Goal: Task Accomplishment & Management: Manage account settings

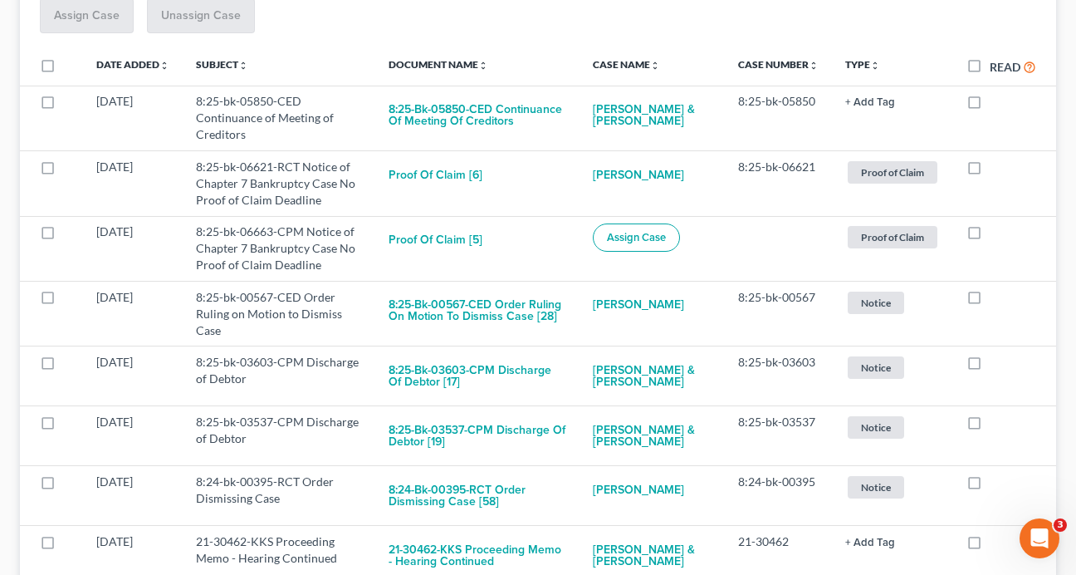
scroll to position [298, 0]
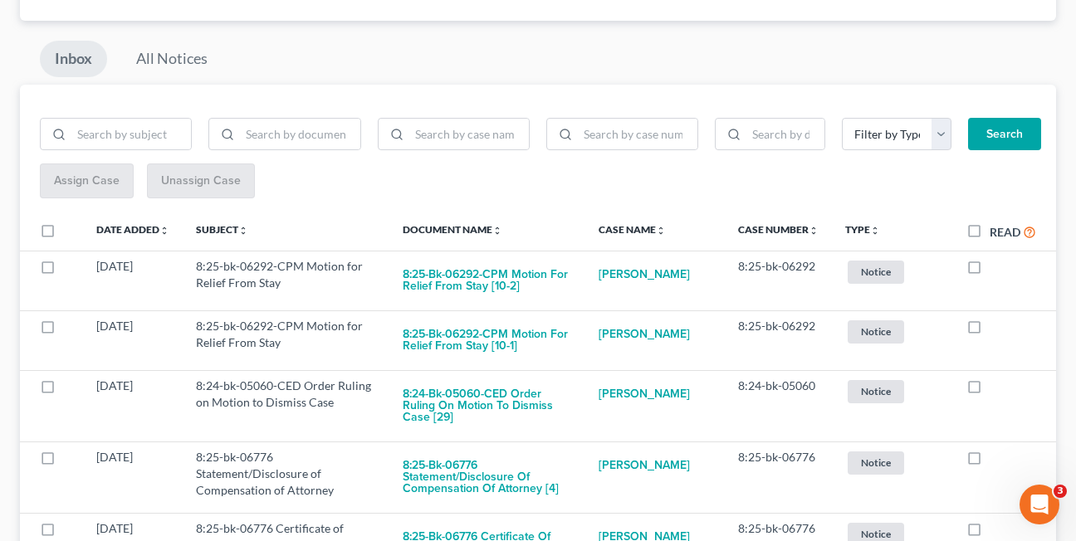
scroll to position [136, 0]
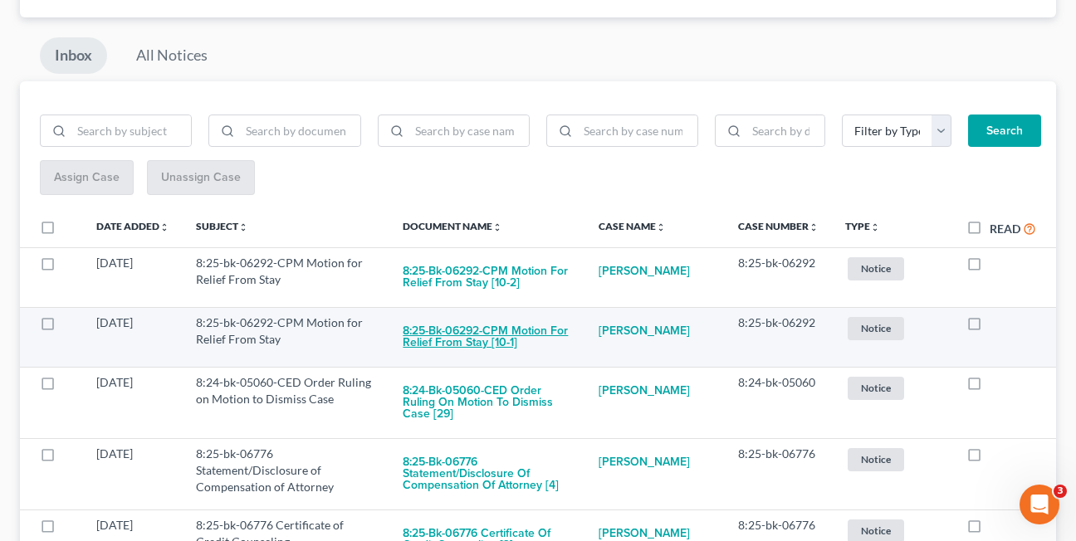
click at [435, 338] on button "8:25-bk-06292-CPM Motion for Relief From Stay [10-1]" at bounding box center [487, 337] width 169 height 45
checkbox input "true"
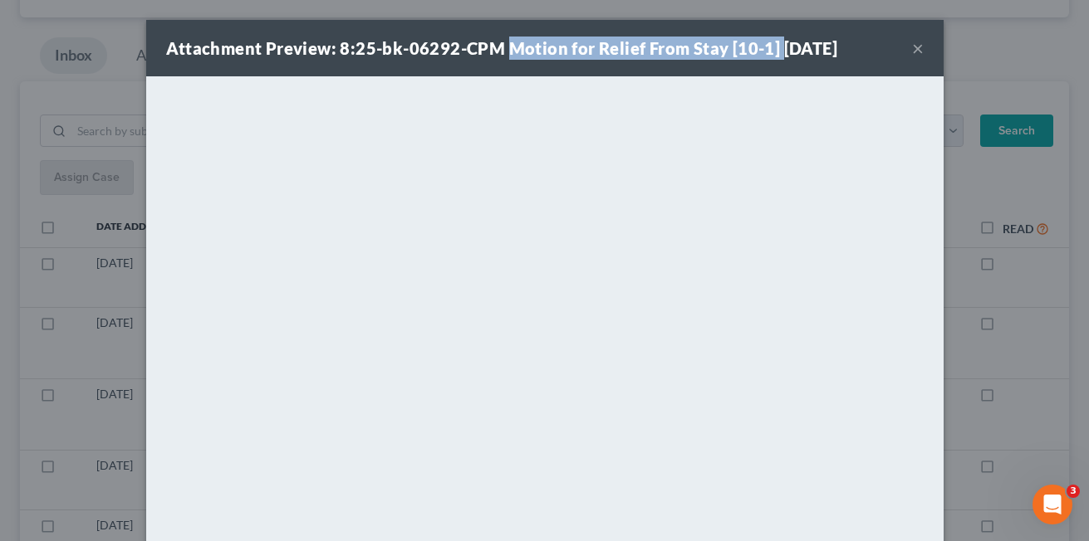
drag, startPoint x: 499, startPoint y: 47, endPoint x: 768, endPoint y: 47, distance: 269.1
click at [768, 47] on strong "Attachment Preview: 8:25-bk-06292-CPM Motion for Relief From Stay [10-1] 09/17/…" at bounding box center [502, 48] width 672 height 20
copy strong "Motion for Relief From Stay [10-1]"
click at [912, 50] on button "×" at bounding box center [918, 48] width 12 height 20
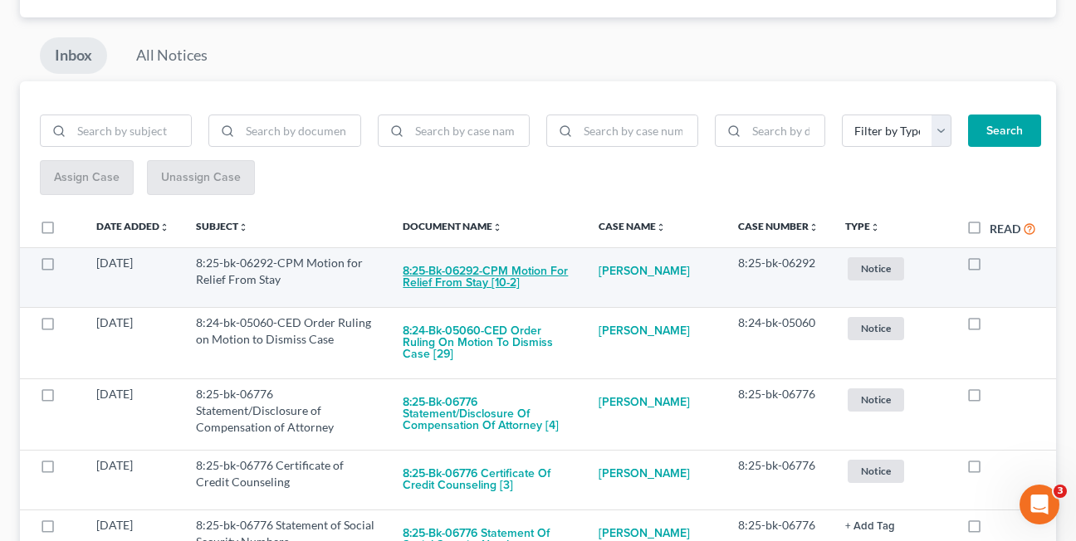
click at [465, 286] on button "8:25-bk-06292-CPM Motion for Relief From Stay [10-2]" at bounding box center [487, 277] width 169 height 45
checkbox input "true"
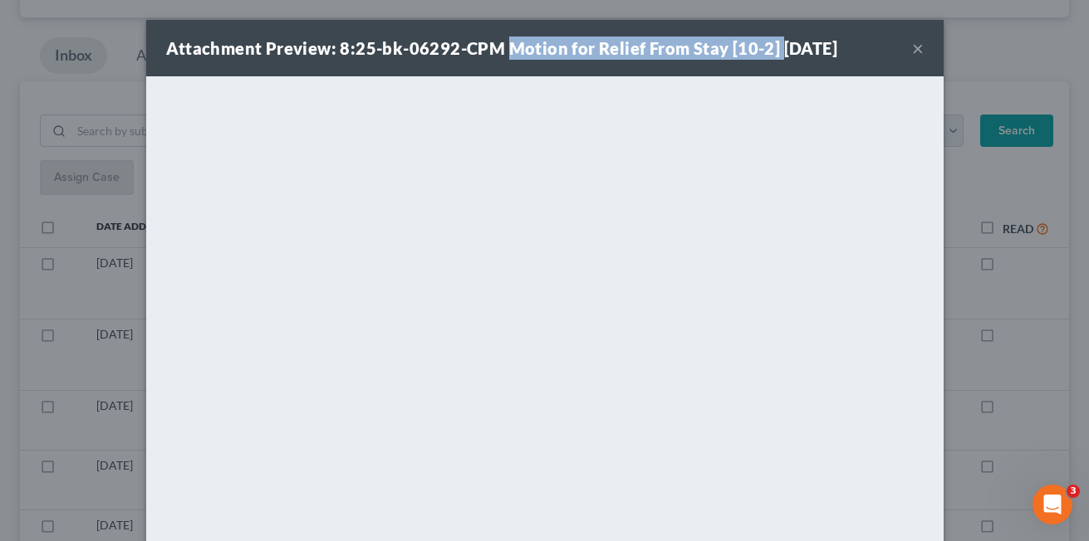
drag, startPoint x: 499, startPoint y: 44, endPoint x: 767, endPoint y: 53, distance: 267.6
click at [767, 53] on strong "Attachment Preview: 8:25-bk-06292-CPM Motion for Relief From Stay [10-2] 09/17/…" at bounding box center [502, 48] width 672 height 20
copy strong "Motion for Relief From Stay [10-2]"
click at [571, 68] on div "Attachment Preview: 8:25-bk-06292-CPM Motion for Relief From Stay [10-2] 09/17/…" at bounding box center [544, 48] width 797 height 56
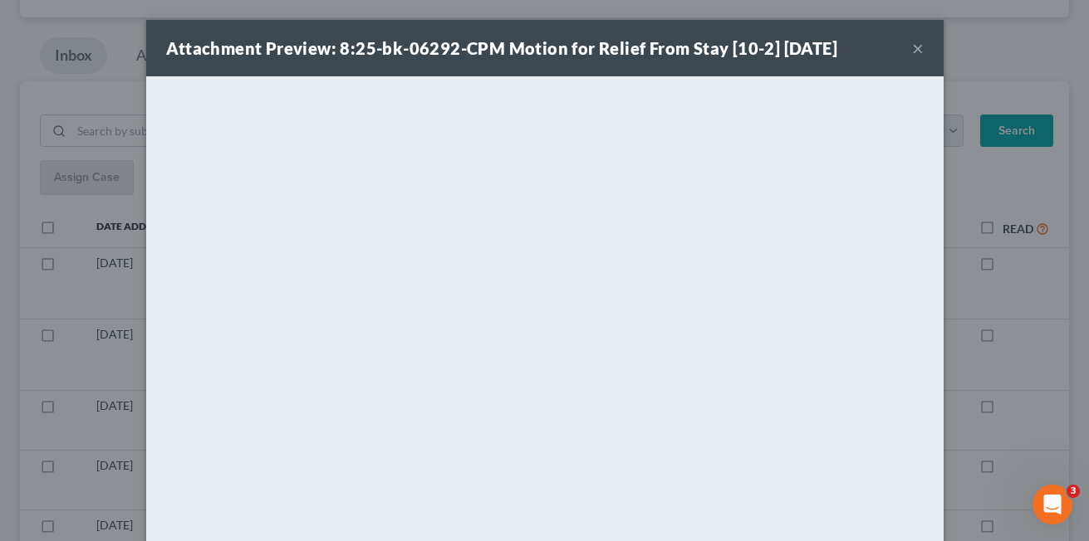
click at [914, 45] on button "×" at bounding box center [918, 48] width 12 height 20
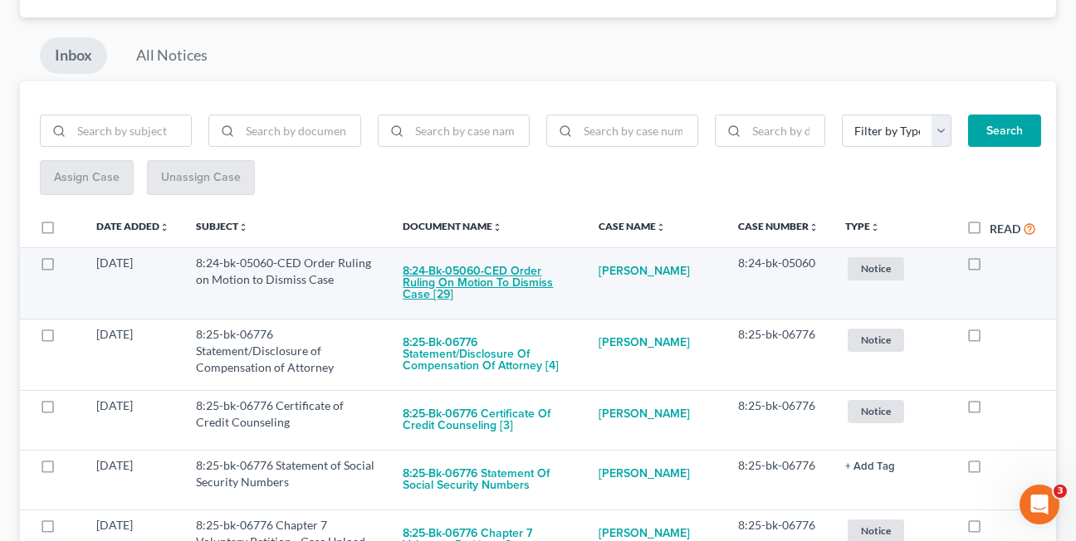
click at [483, 283] on button "8:24-bk-05060-CED Order Ruling on Motion to Dismiss Case [29]" at bounding box center [487, 283] width 169 height 56
checkbox input "true"
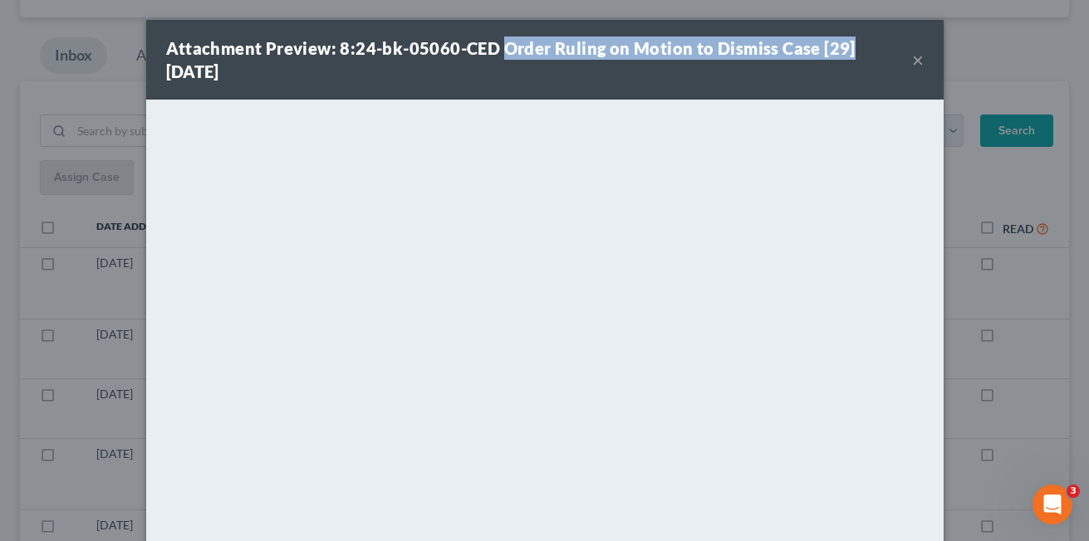
drag, startPoint x: 497, startPoint y: 49, endPoint x: 841, endPoint y: 50, distance: 344.6
click at [841, 50] on div "Attachment Preview: 8:24-bk-05060-CED Order Ruling on Motion to Dismiss Case [2…" at bounding box center [539, 60] width 746 height 47
copy strong "Order Ruling on Motion to Dismiss Case [29]"
drag, startPoint x: 522, startPoint y: 54, endPoint x: 806, endPoint y: 56, distance: 283.2
click at [522, 54] on strong "Attachment Preview: 8:24-bk-05060-CED Order Ruling on Motion to Dismiss Case [2…" at bounding box center [510, 59] width 689 height 43
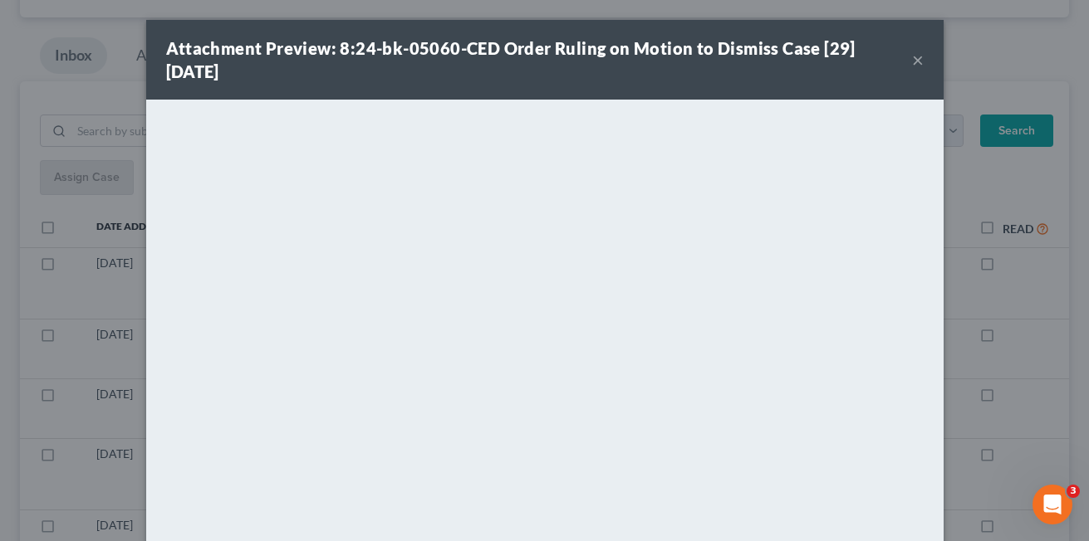
click at [912, 56] on button "×" at bounding box center [918, 60] width 12 height 20
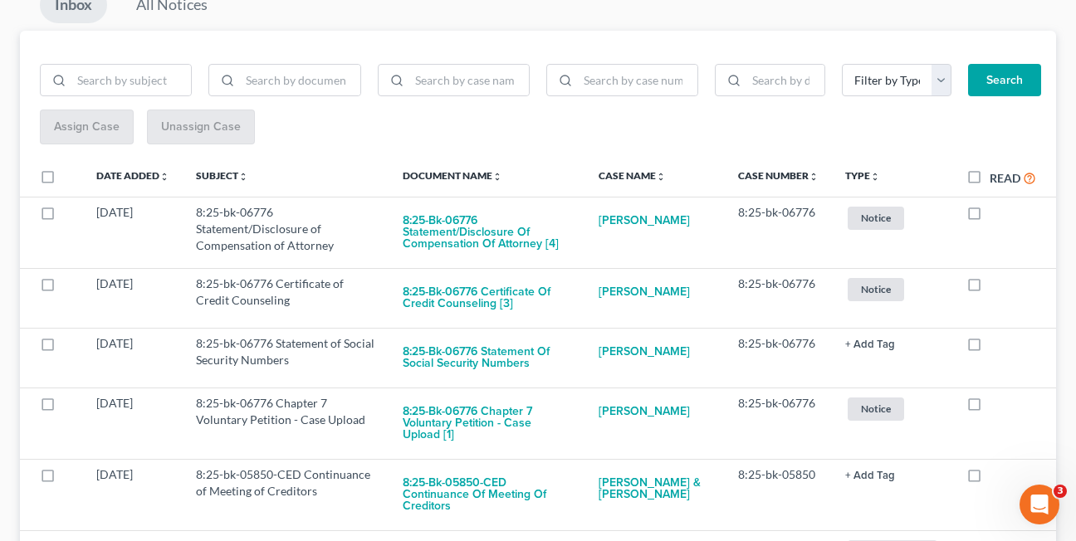
scroll to position [197, 0]
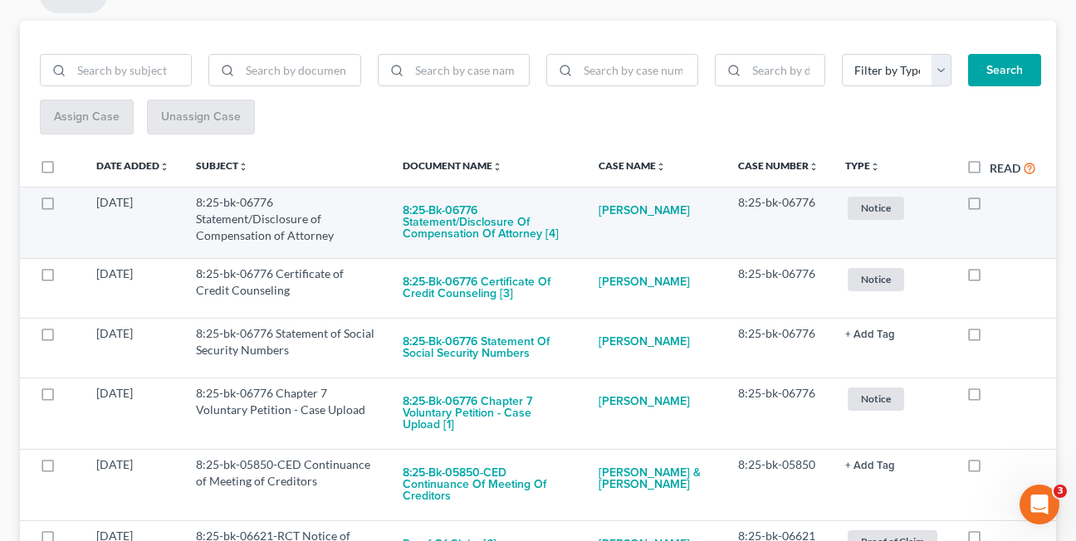
click at [990, 207] on label at bounding box center [990, 207] width 0 height 0
click at [997, 205] on input "checkbox" at bounding box center [1002, 199] width 11 height 11
checkbox input "true"
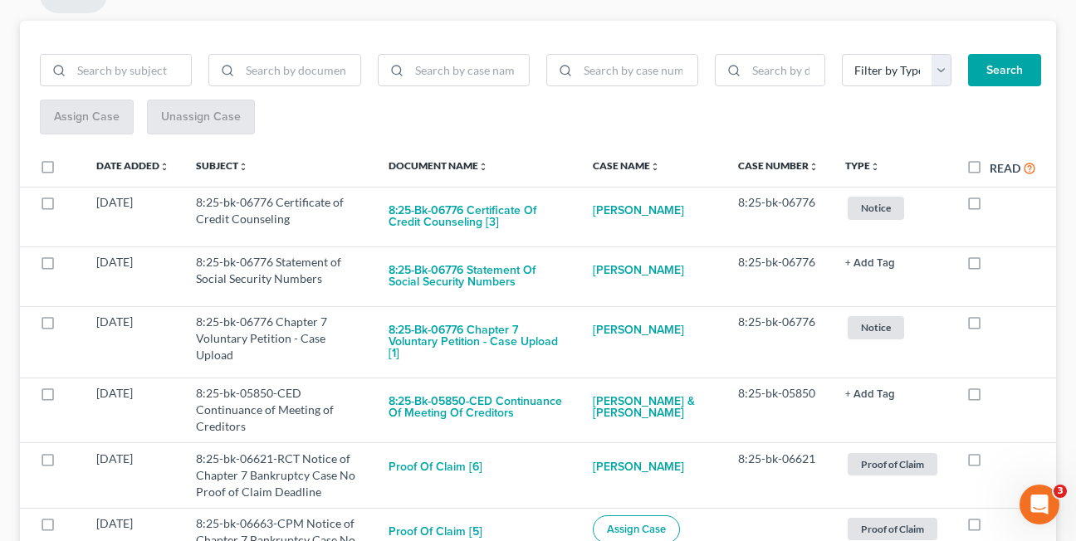
click at [990, 207] on label at bounding box center [990, 207] width 0 height 0
click at [997, 205] on input "checkbox" at bounding box center [1002, 199] width 11 height 11
checkbox input "true"
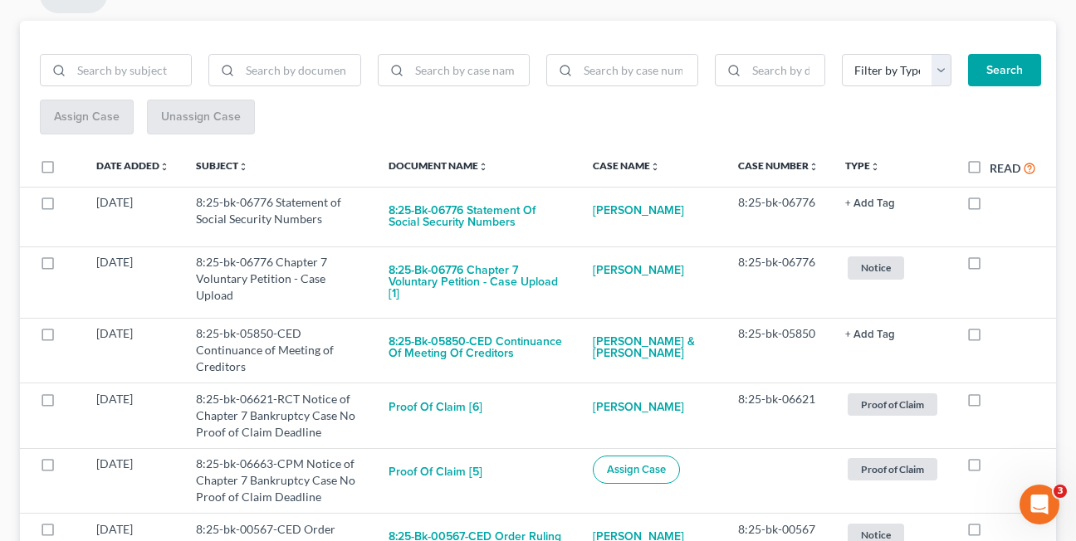
click at [990, 207] on label at bounding box center [990, 207] width 0 height 0
click at [997, 205] on input "checkbox" at bounding box center [1002, 199] width 11 height 11
checkbox input "true"
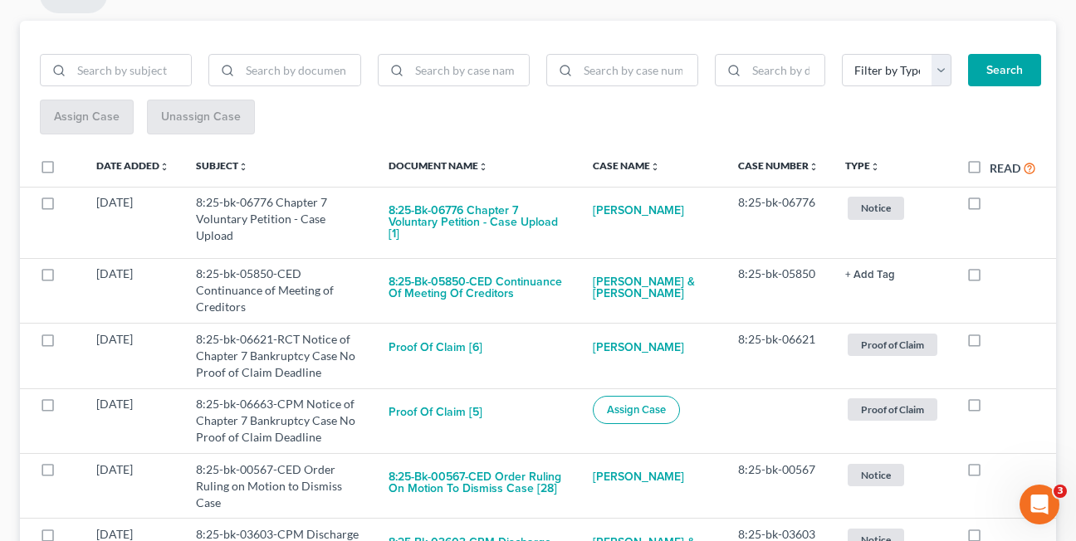
click at [990, 207] on label at bounding box center [990, 207] width 0 height 0
click at [997, 205] on input "checkbox" at bounding box center [1002, 199] width 11 height 11
checkbox input "true"
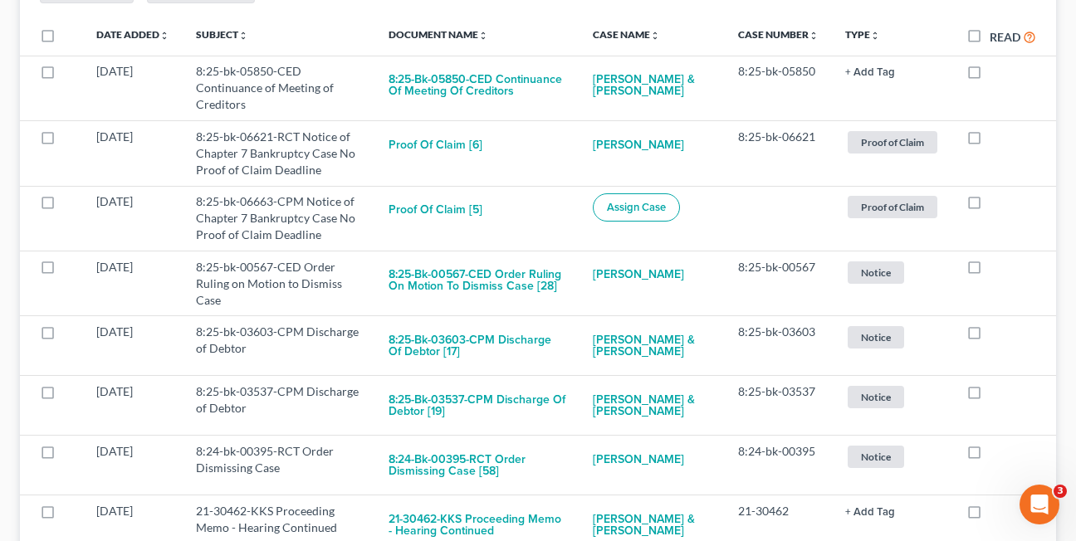
scroll to position [378, 0]
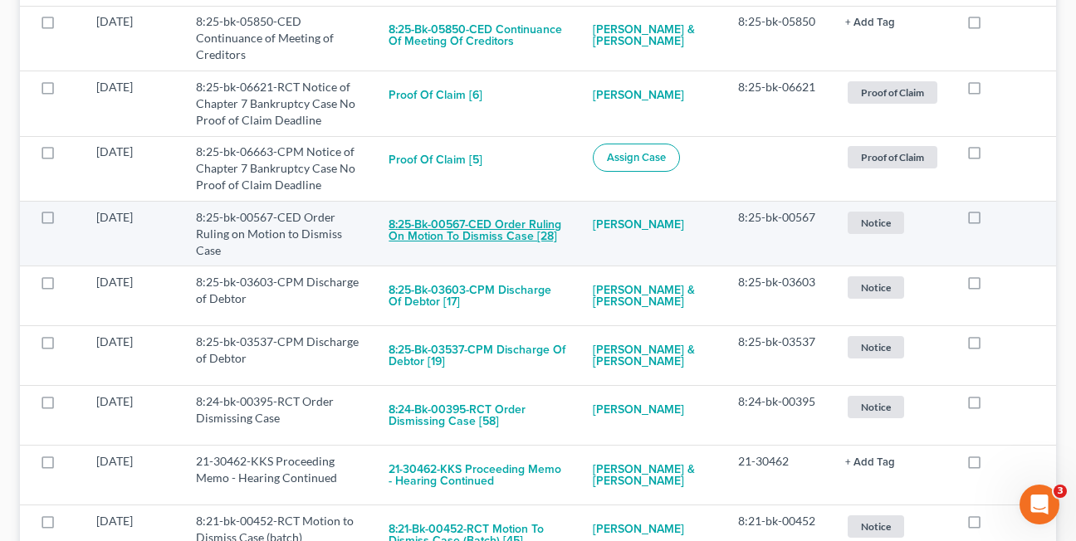
click at [461, 232] on button "8:25-bk-00567-CED Order Ruling on Motion to Dismiss Case [28]" at bounding box center [477, 231] width 177 height 45
checkbox input "true"
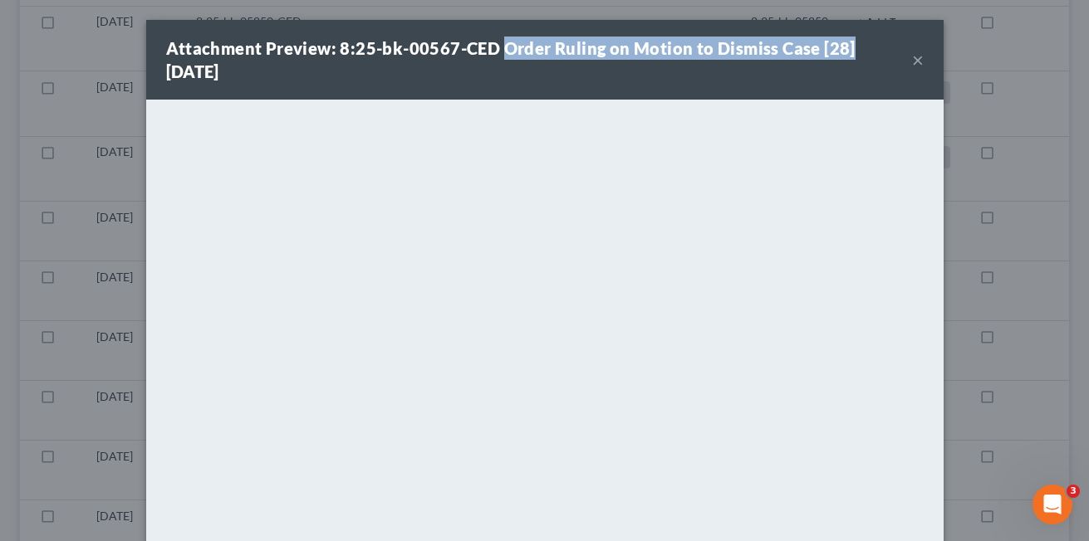
drag, startPoint x: 495, startPoint y: 46, endPoint x: 841, endPoint y: 46, distance: 346.3
click at [841, 46] on div "Attachment Preview: 8:25-bk-00567-CED Order Ruling on Motion to Dismiss Case [2…" at bounding box center [539, 60] width 746 height 47
copy strong "Order Ruling on Motion to Dismiss Case [28]"
click at [444, 66] on div "Attachment Preview: 8:25-bk-00567-CED Order Ruling on Motion to Dismiss Case [2…" at bounding box center [539, 60] width 746 height 47
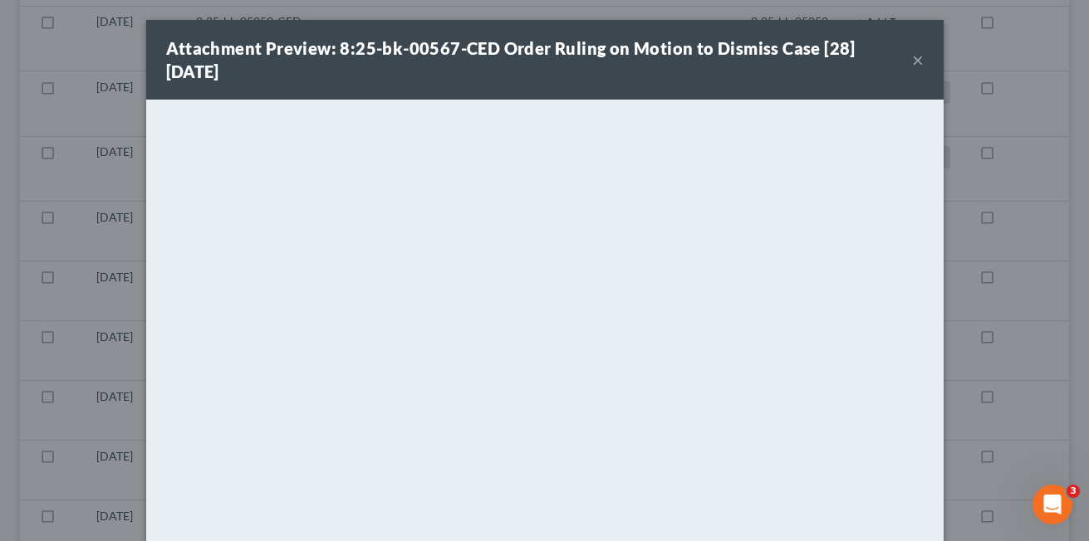
click at [918, 61] on div "Attachment Preview: 8:25-bk-00567-CED Order Ruling on Motion to Dismiss Case [2…" at bounding box center [544, 60] width 797 height 80
click at [912, 61] on button "×" at bounding box center [918, 60] width 12 height 20
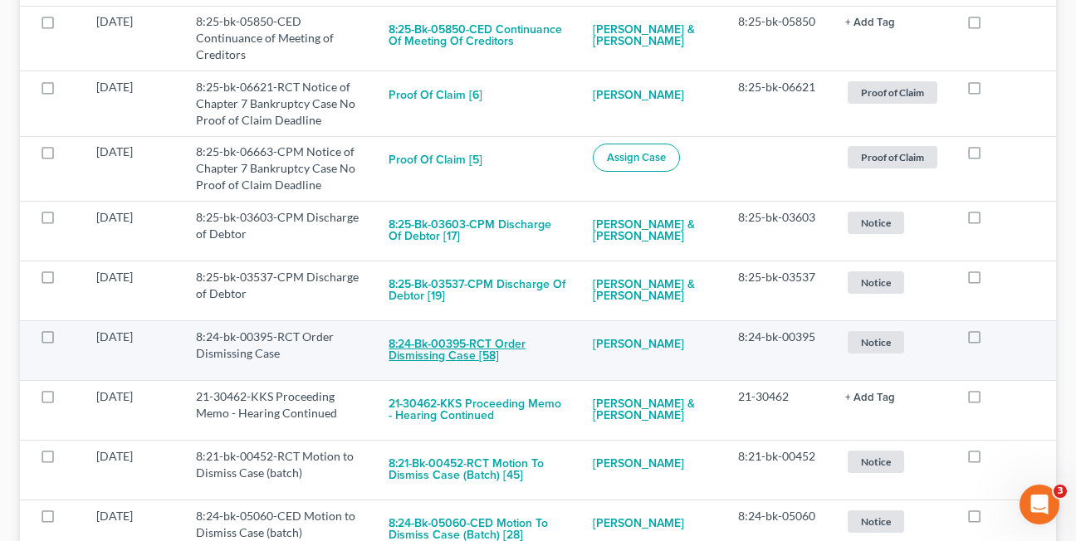
click at [453, 355] on button "8:24-bk-00395-RCT Order Dismissing Case [58]" at bounding box center [477, 351] width 177 height 45
checkbox input "true"
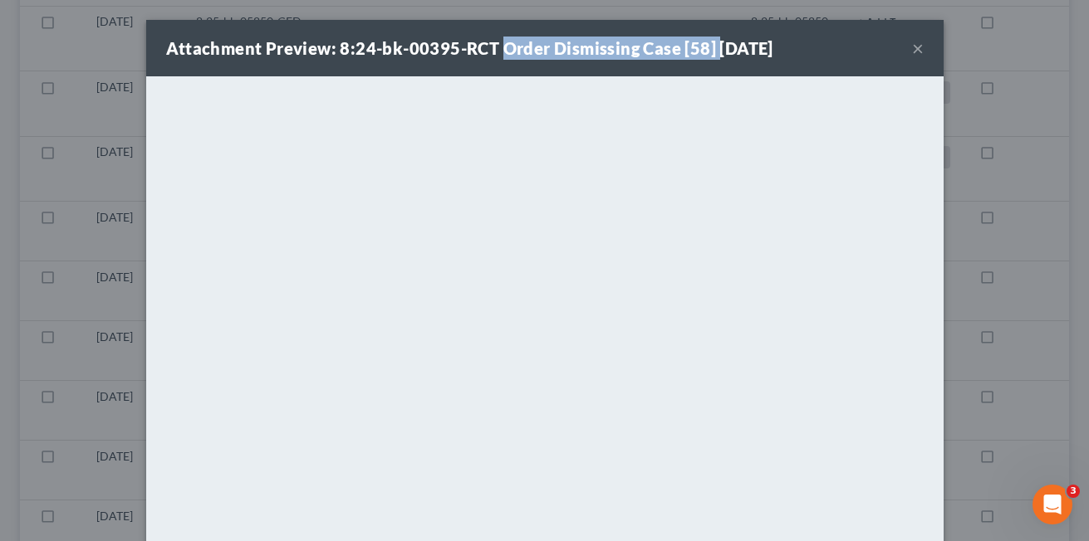
drag, startPoint x: 492, startPoint y: 49, endPoint x: 705, endPoint y: 53, distance: 213.5
click at [705, 53] on strong "Attachment Preview: 8:24-bk-00395-RCT Order Dismissing Case [58] 09/16/2025" at bounding box center [469, 48] width 607 height 20
copy strong "Order Dismissing Case [58]"
click at [912, 48] on button "×" at bounding box center [918, 48] width 12 height 20
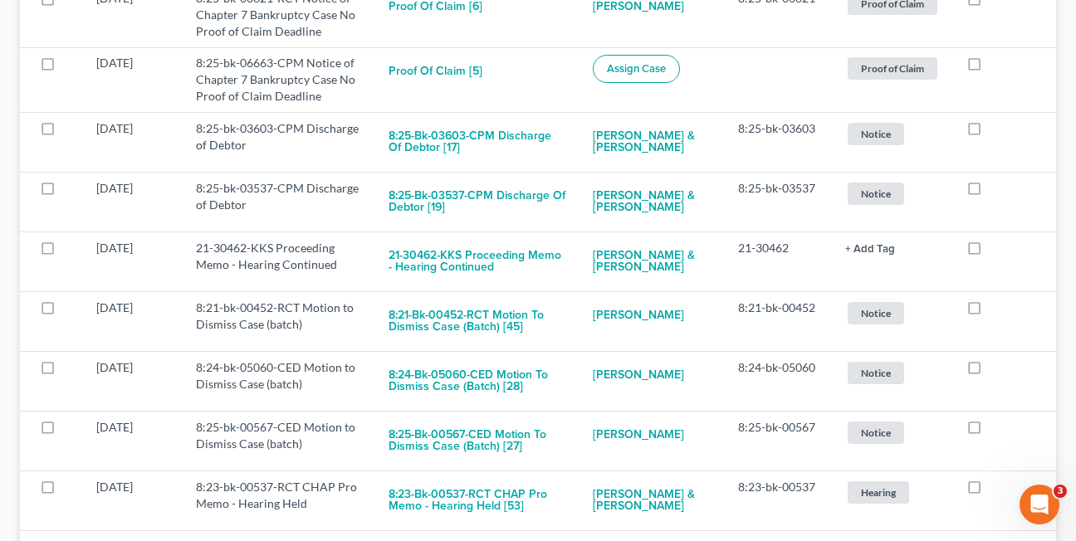
scroll to position [475, 0]
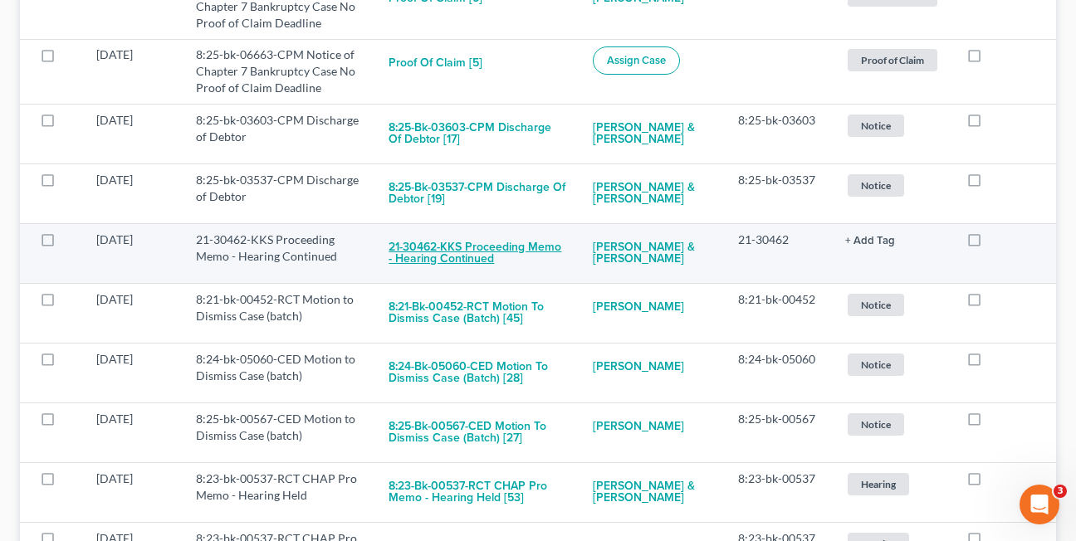
click at [427, 252] on button "21-30462-KKS Proceeding Memo - Hearing Continued" at bounding box center [477, 254] width 177 height 45
checkbox input "true"
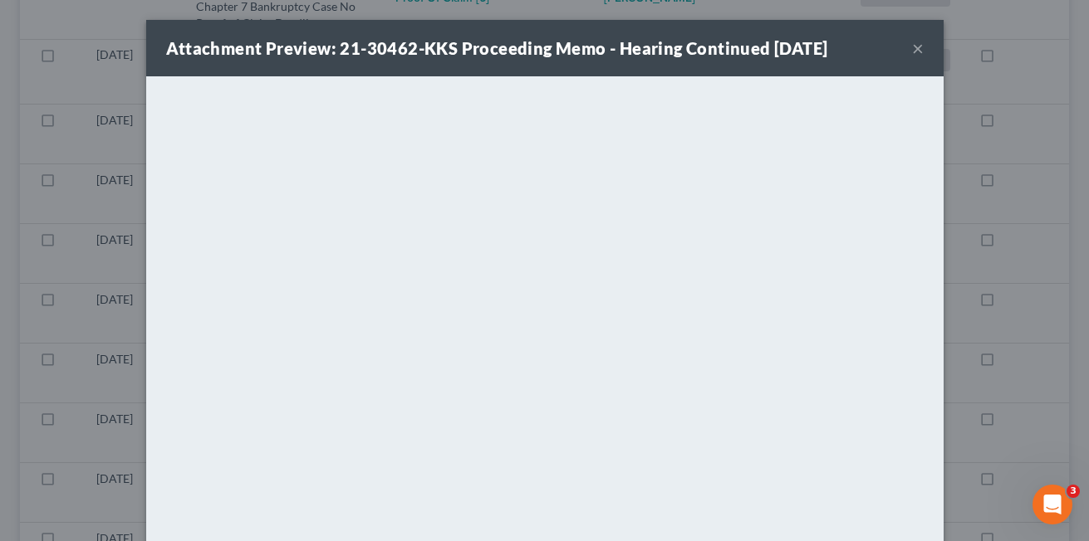
drag, startPoint x: 915, startPoint y: 48, endPoint x: 923, endPoint y: 37, distance: 14.3
click at [915, 48] on button "×" at bounding box center [918, 48] width 12 height 20
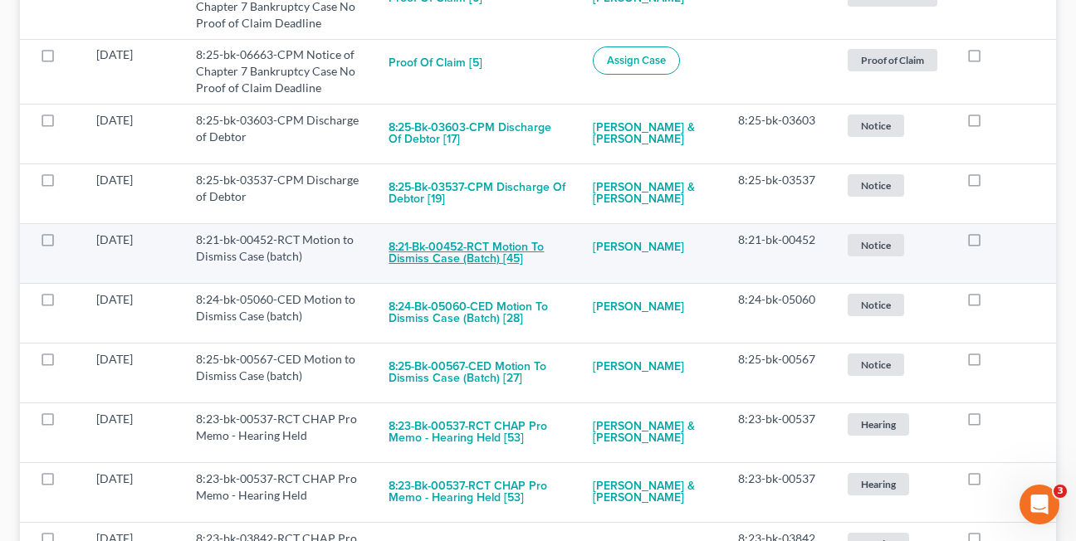
click at [410, 260] on button "8:21-bk-00452-RCT Motion to Dismiss Case (batch) [45]" at bounding box center [477, 254] width 177 height 45
checkbox input "true"
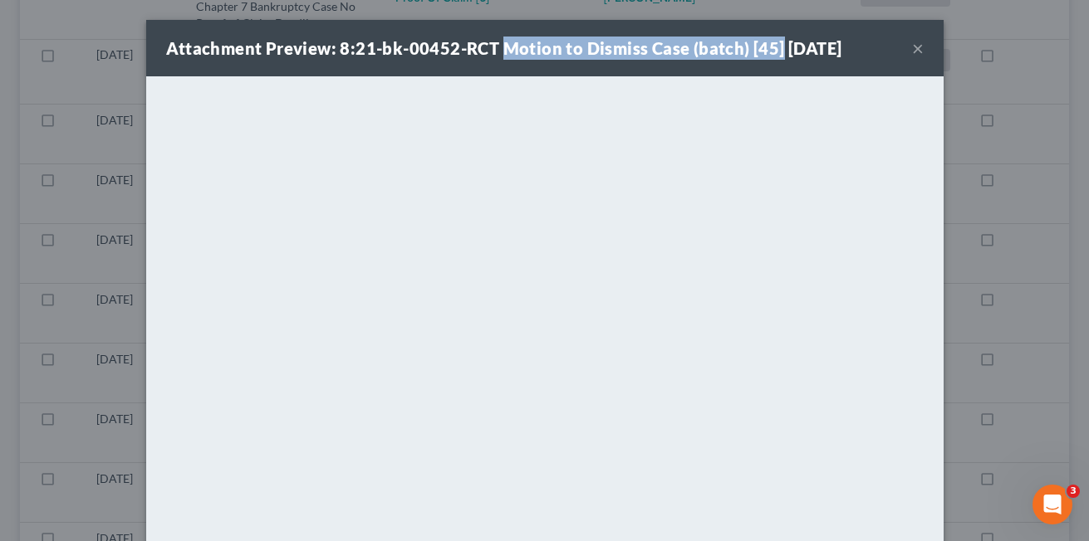
drag, startPoint x: 497, startPoint y: 48, endPoint x: 768, endPoint y: 48, distance: 271.6
click at [768, 48] on strong "Attachment Preview: 8:21-bk-00452-RCT Motion to Dismiss Case (batch) [45] 09/16…" at bounding box center [504, 48] width 676 height 20
copy strong "Motion to Dismiss Case (batch) [45]"
click at [912, 47] on button "×" at bounding box center [918, 48] width 12 height 20
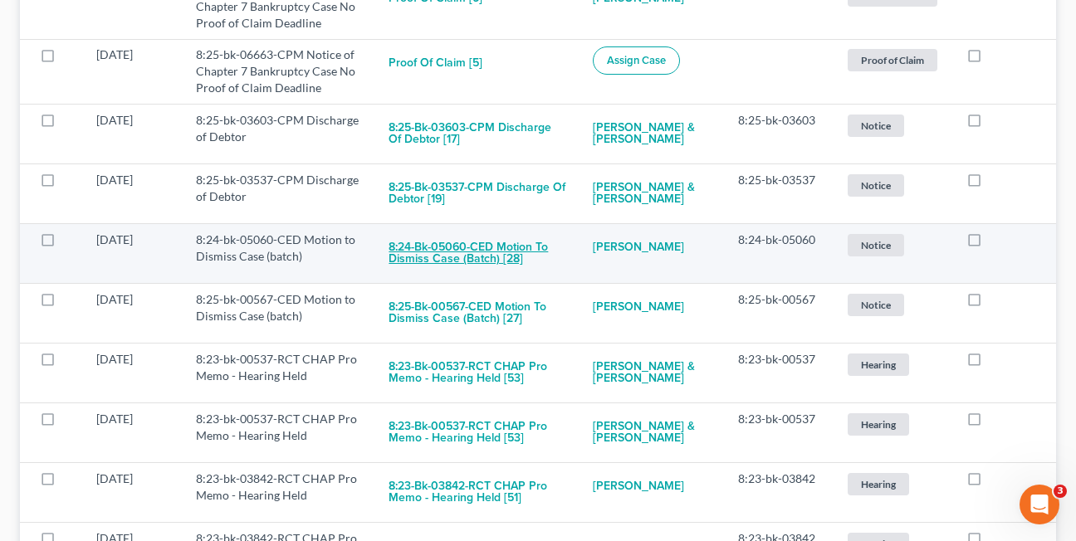
click at [410, 260] on button "8:24-bk-05060-CED Motion to Dismiss Case (batch) [28]" at bounding box center [477, 254] width 177 height 45
checkbox input "true"
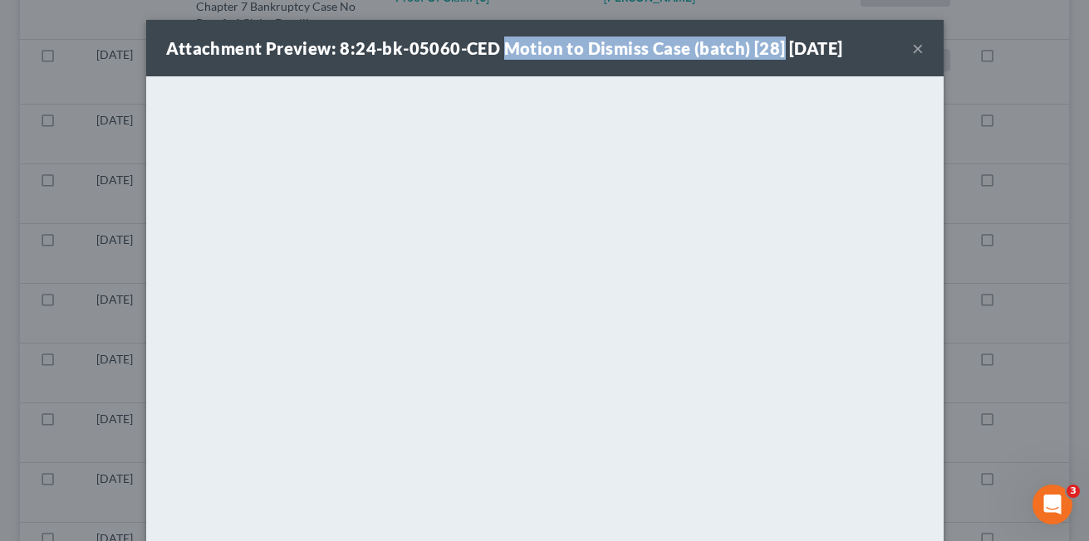
drag, startPoint x: 493, startPoint y: 51, endPoint x: 768, endPoint y: 49, distance: 274.9
click at [768, 49] on strong "Attachment Preview: 8:24-bk-05060-CED Motion to Dismiss Case (batch) [28] 09/16…" at bounding box center [504, 48] width 677 height 20
copy strong "Motion to Dismiss Case (batch) [28]"
drag, startPoint x: 547, startPoint y: 52, endPoint x: 806, endPoint y: 73, distance: 259.9
click at [546, 52] on strong "Attachment Preview: 8:24-bk-05060-CED Motion to Dismiss Case (batch) [28] 09/16…" at bounding box center [504, 48] width 677 height 20
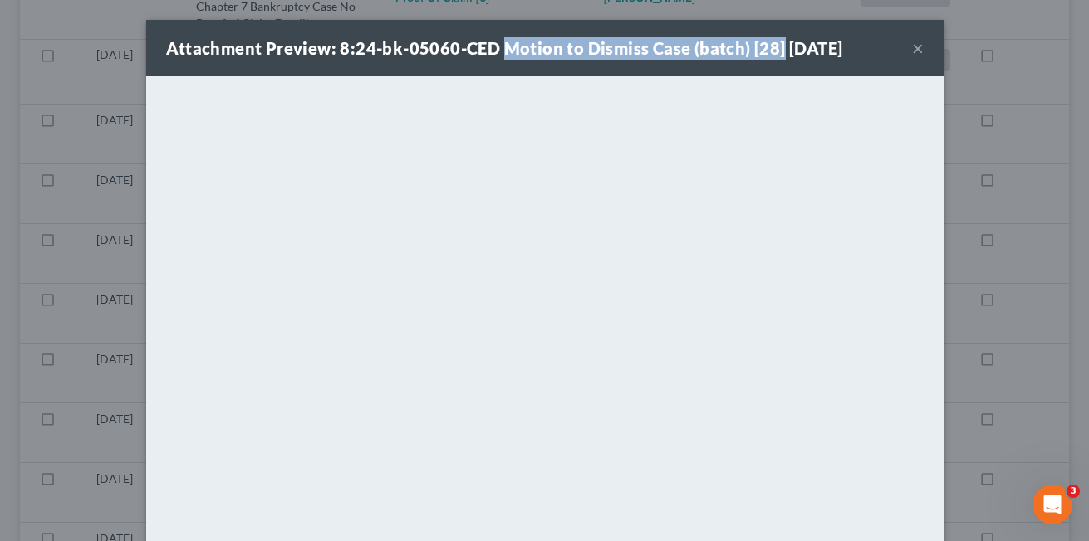
click at [912, 45] on button "×" at bounding box center [918, 48] width 12 height 20
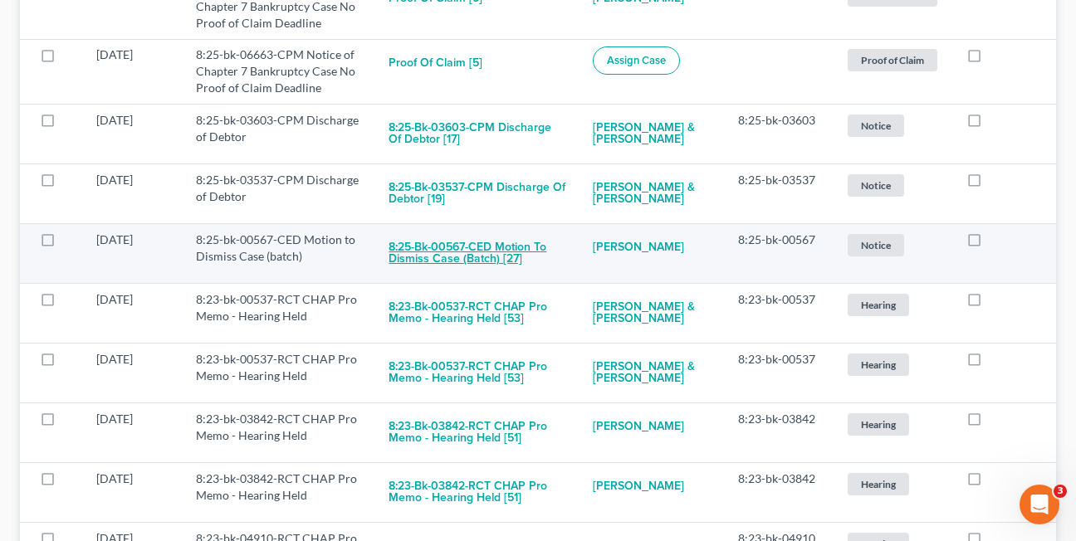
click at [413, 251] on button "8:25-bk-00567-CED Motion to Dismiss Case (batch) [27]" at bounding box center [477, 254] width 177 height 45
checkbox input "true"
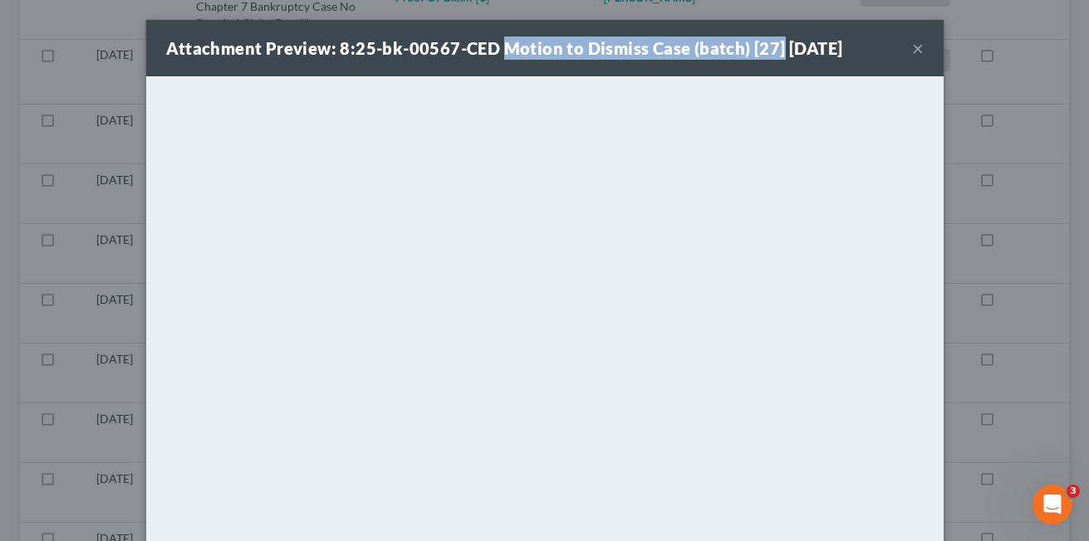
drag, startPoint x: 495, startPoint y: 50, endPoint x: 767, endPoint y: 49, distance: 271.6
click at [767, 49] on strong "Attachment Preview: 8:25-bk-00567-CED Motion to Dismiss Case (batch) [27] 09/16…" at bounding box center [504, 48] width 677 height 20
copy strong "Motion to Dismiss Case (batch) [27]"
click at [912, 50] on button "×" at bounding box center [918, 48] width 12 height 20
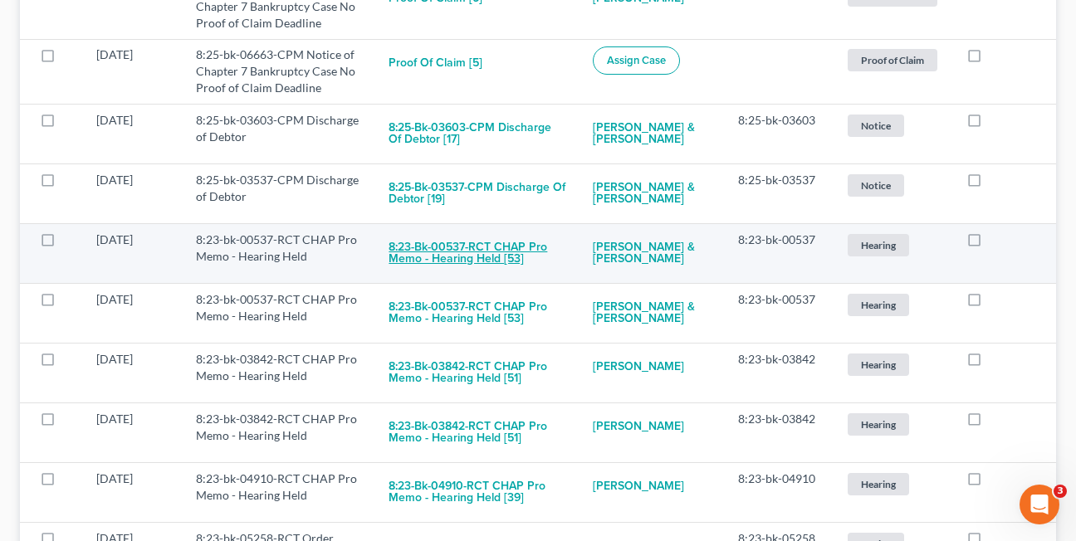
click at [437, 250] on button "8:23-bk-00537-RCT CHAP Pro Memo - Hearing Held [53]" at bounding box center [477, 254] width 177 height 45
checkbox input "true"
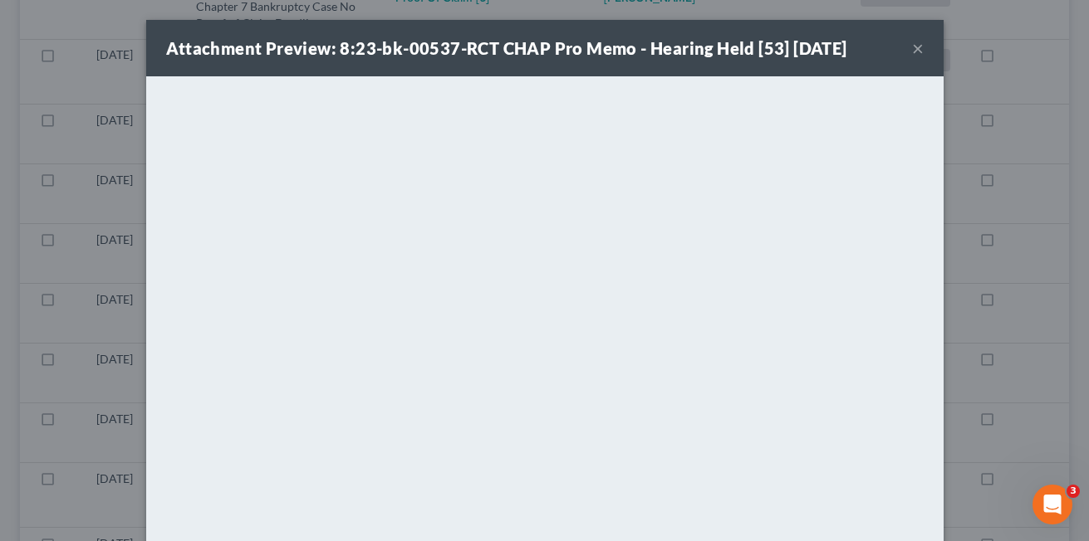
click at [912, 51] on button "×" at bounding box center [918, 48] width 12 height 20
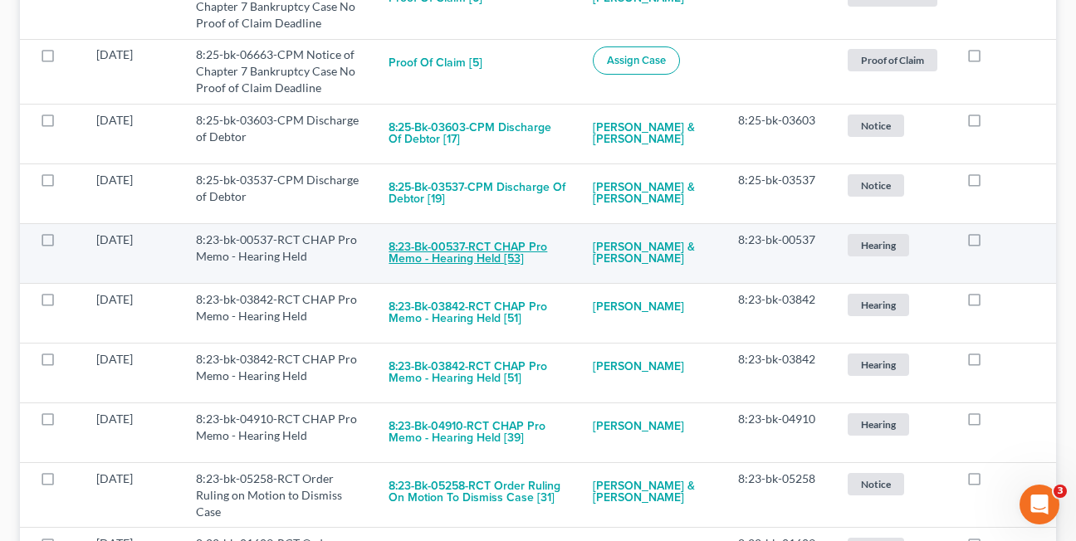
click at [440, 259] on button "8:23-bk-00537-RCT CHAP Pro Memo - Hearing Held [53]" at bounding box center [477, 254] width 177 height 45
checkbox input "true"
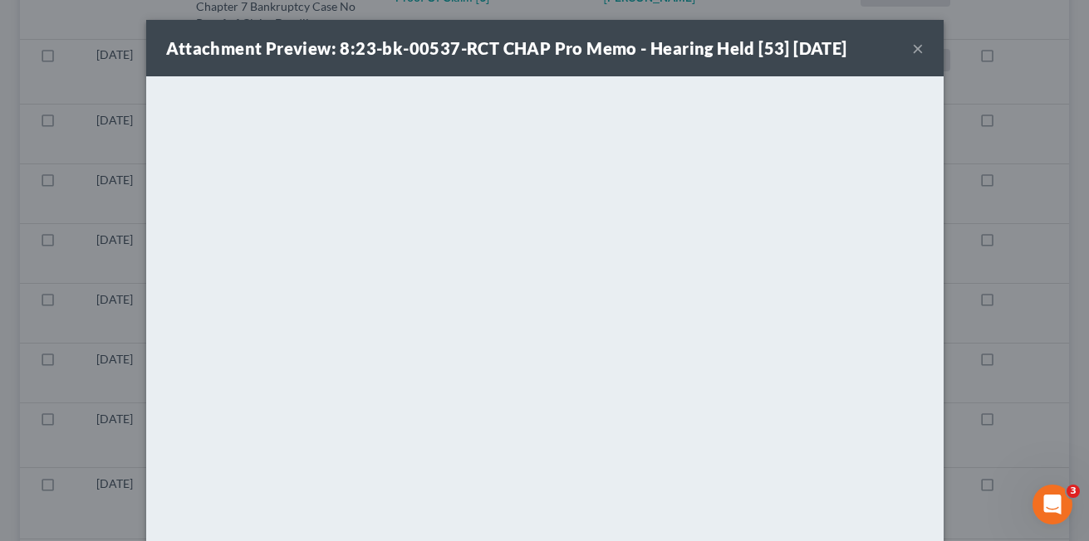
click at [912, 47] on button "×" at bounding box center [918, 48] width 12 height 20
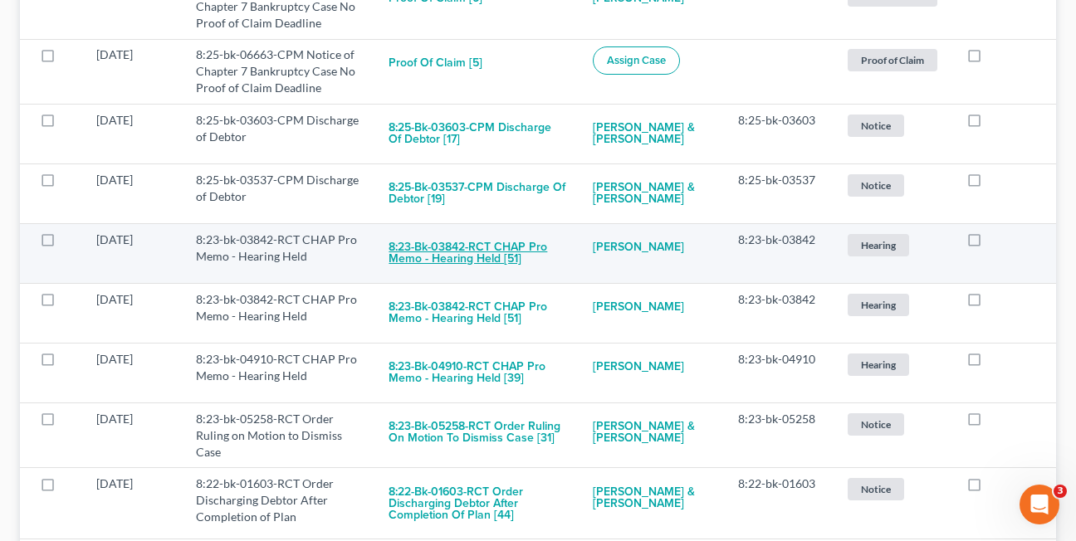
click at [446, 259] on button "8:23-bk-03842-RCT CHAP Pro Memo - Hearing Held [51]" at bounding box center [477, 254] width 177 height 45
checkbox input "true"
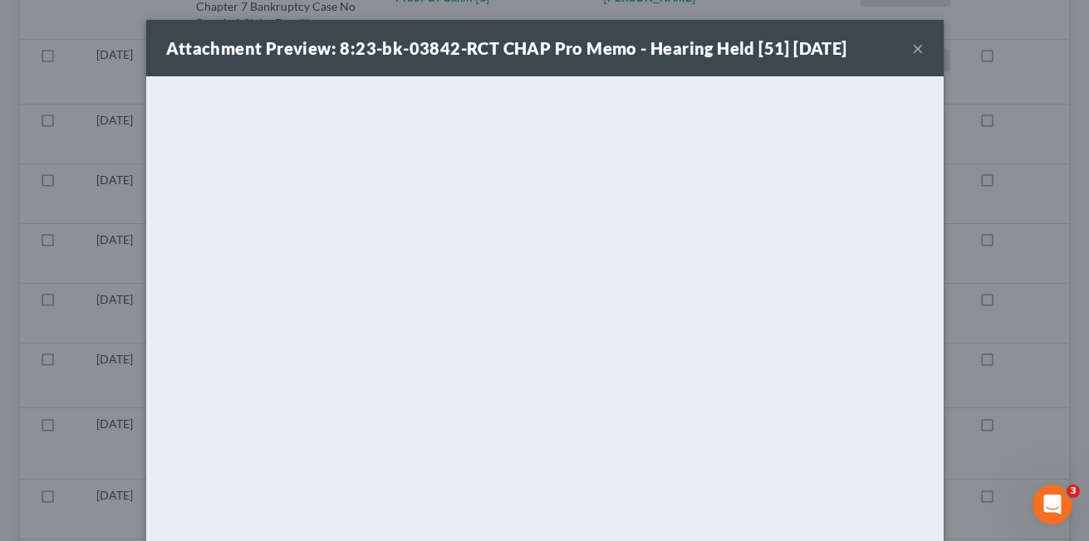
click at [912, 49] on button "×" at bounding box center [918, 48] width 12 height 20
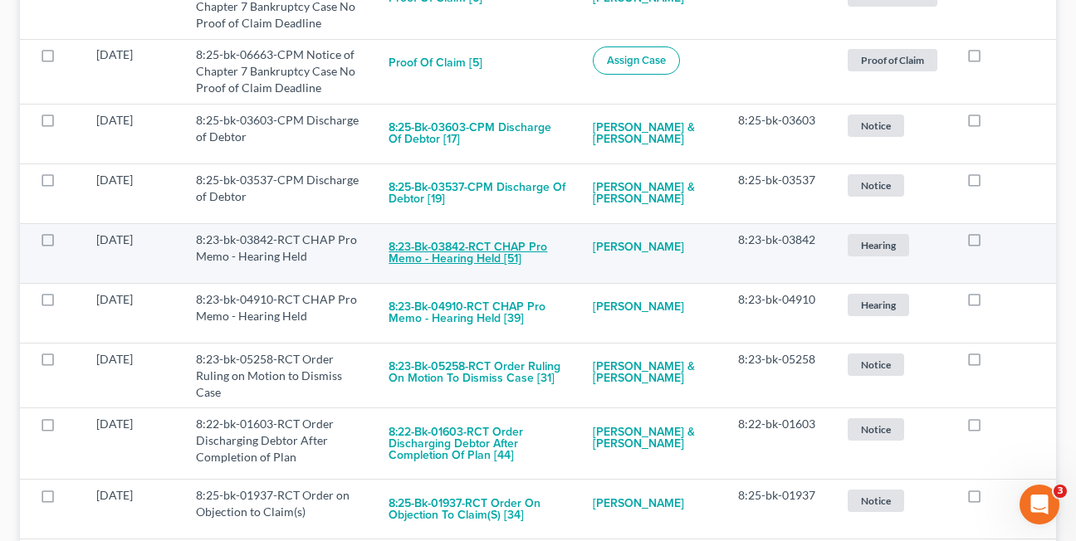
click at [448, 252] on button "8:23-bk-03842-RCT CHAP Pro Memo - Hearing Held [51]" at bounding box center [477, 254] width 177 height 45
checkbox input "true"
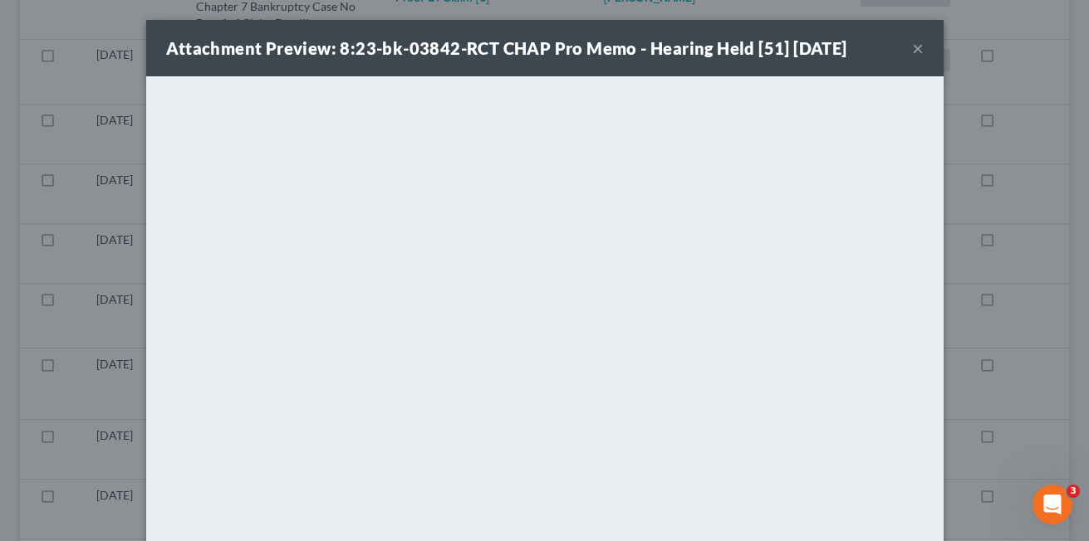
click at [912, 47] on button "×" at bounding box center [918, 48] width 12 height 20
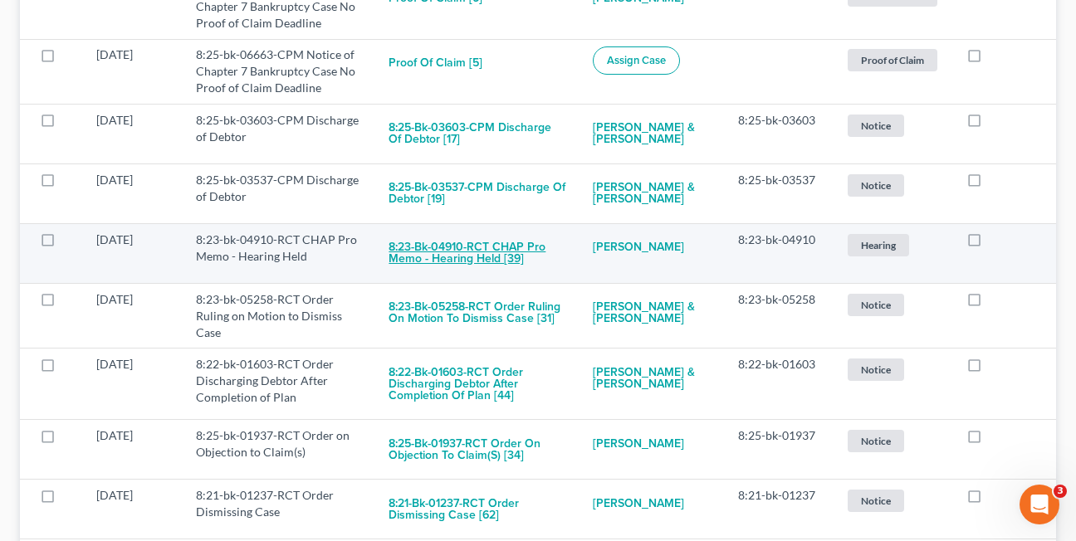
click at [434, 254] on button "8:23-bk-04910-RCT CHAP Pro Memo - Hearing Held [39]" at bounding box center [477, 254] width 177 height 45
checkbox input "true"
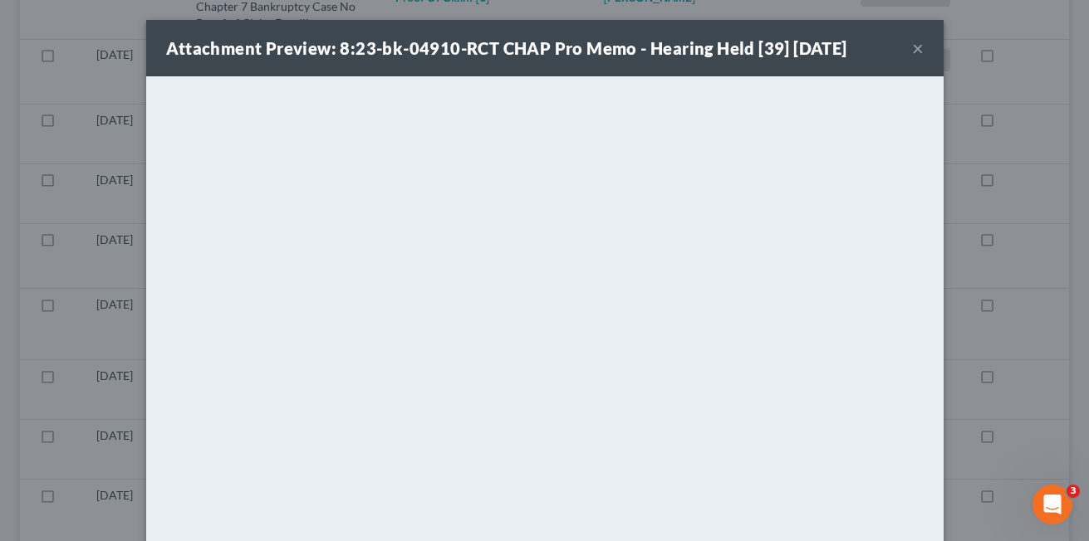
click at [912, 43] on button "×" at bounding box center [918, 48] width 12 height 20
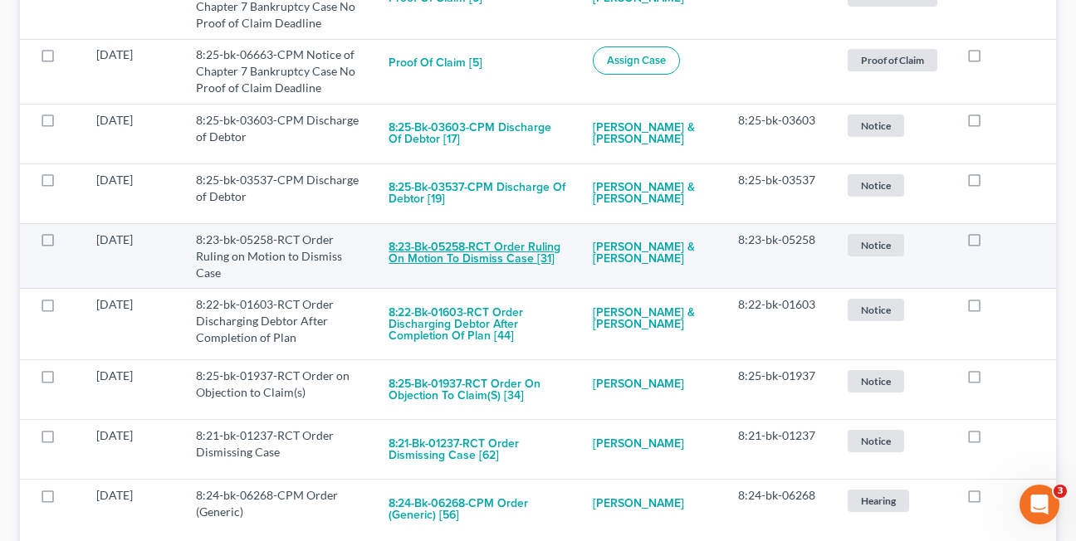
click at [438, 253] on button "8:23-bk-05258-RCT Order Ruling on Motion to Dismiss Case [31]" at bounding box center [477, 254] width 177 height 45
checkbox input "true"
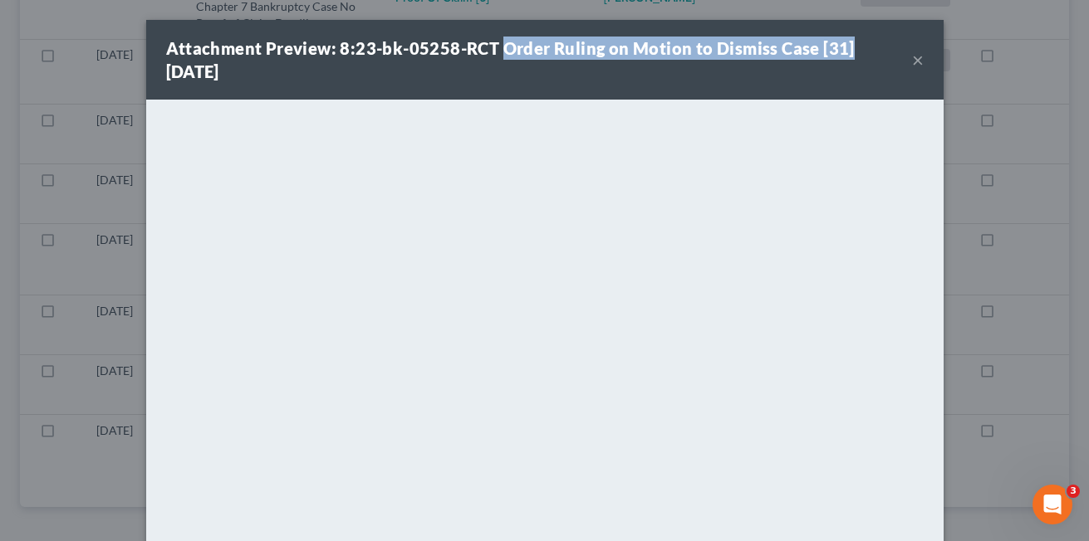
drag, startPoint x: 492, startPoint y: 47, endPoint x: 851, endPoint y: 49, distance: 358.8
click at [851, 49] on div "Attachment Preview: 8:23-bk-05258-RCT Order Ruling on Motion to Dismiss Case [3…" at bounding box center [539, 60] width 746 height 47
copy strong "Order Ruling on Motion to Dismiss Case [31]"
click at [912, 60] on button "×" at bounding box center [918, 60] width 12 height 20
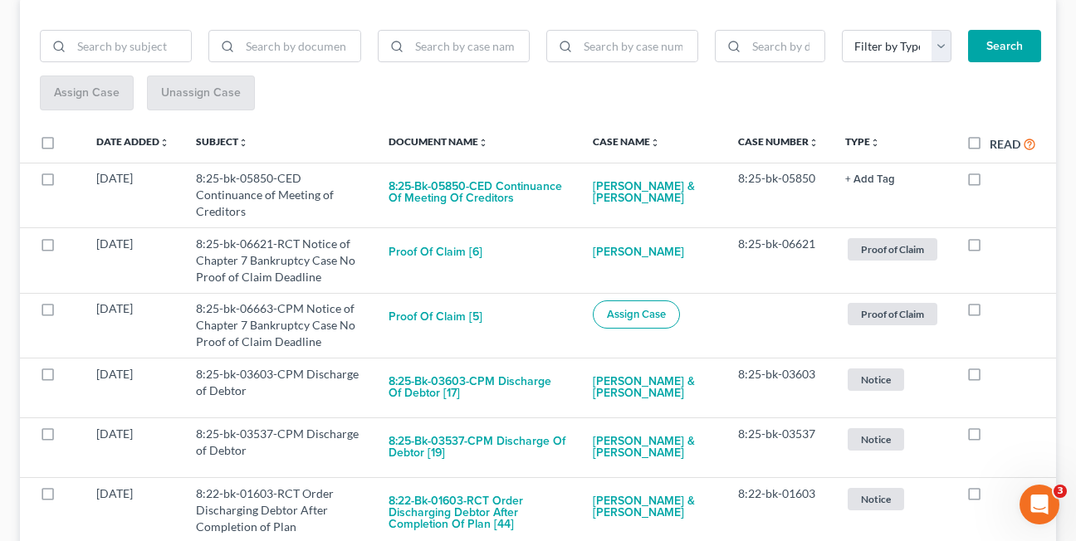
scroll to position [203, 0]
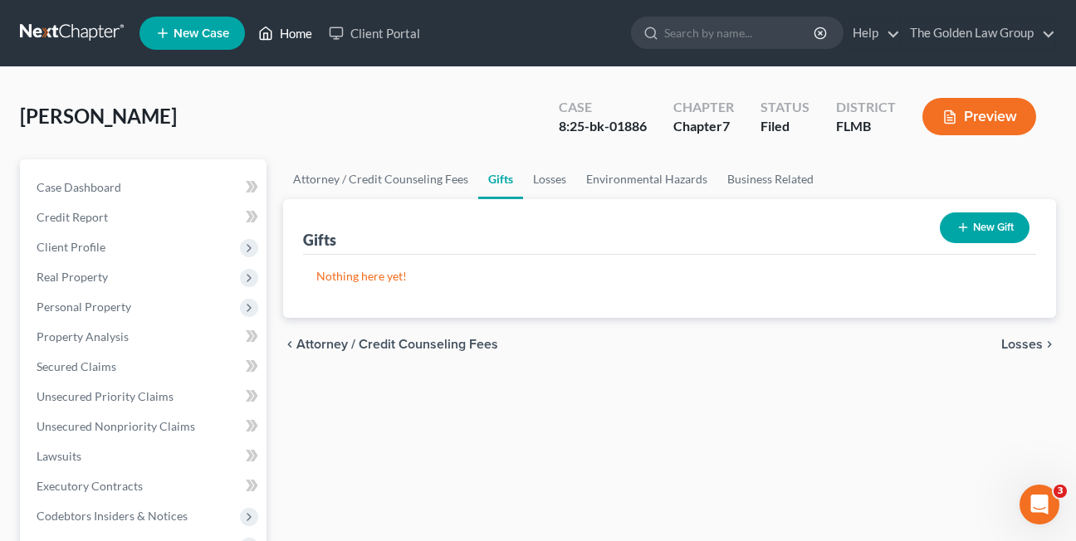
click at [296, 29] on link "Home" at bounding box center [285, 33] width 71 height 30
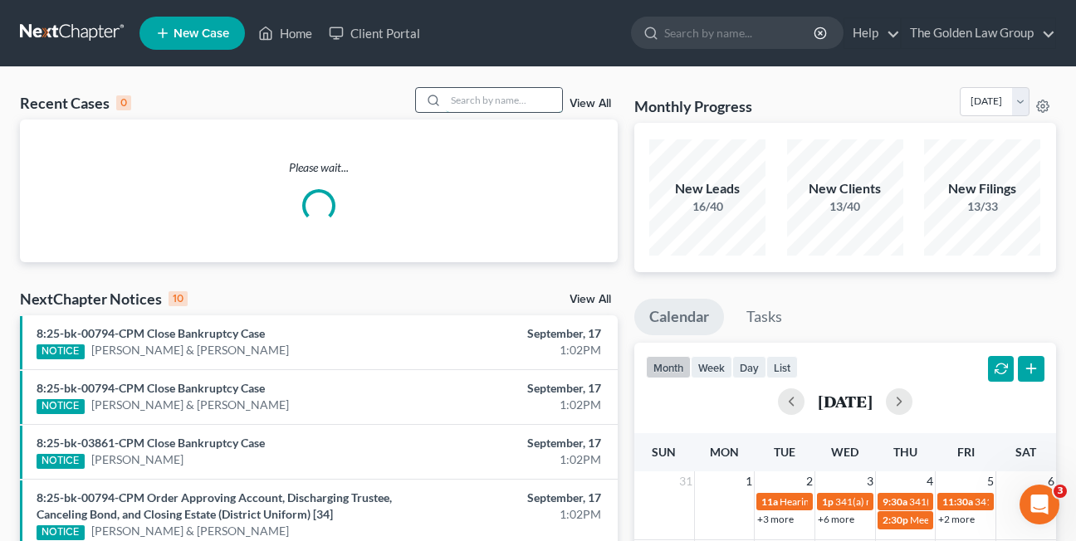
click at [484, 102] on input "search" at bounding box center [504, 100] width 116 height 24
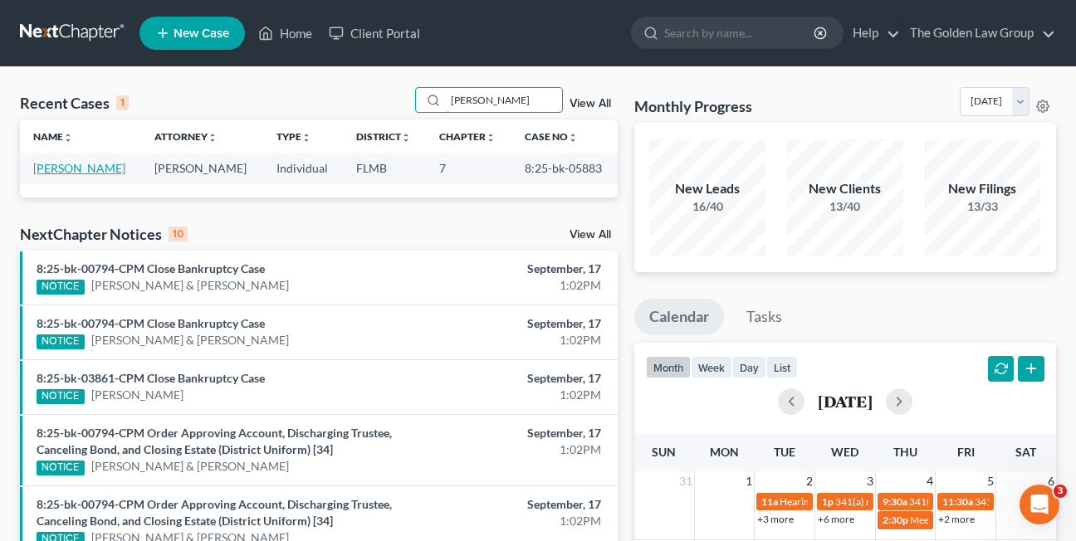
type input "epps"
click at [55, 169] on link "Epps, Jonathan" at bounding box center [79, 168] width 92 height 14
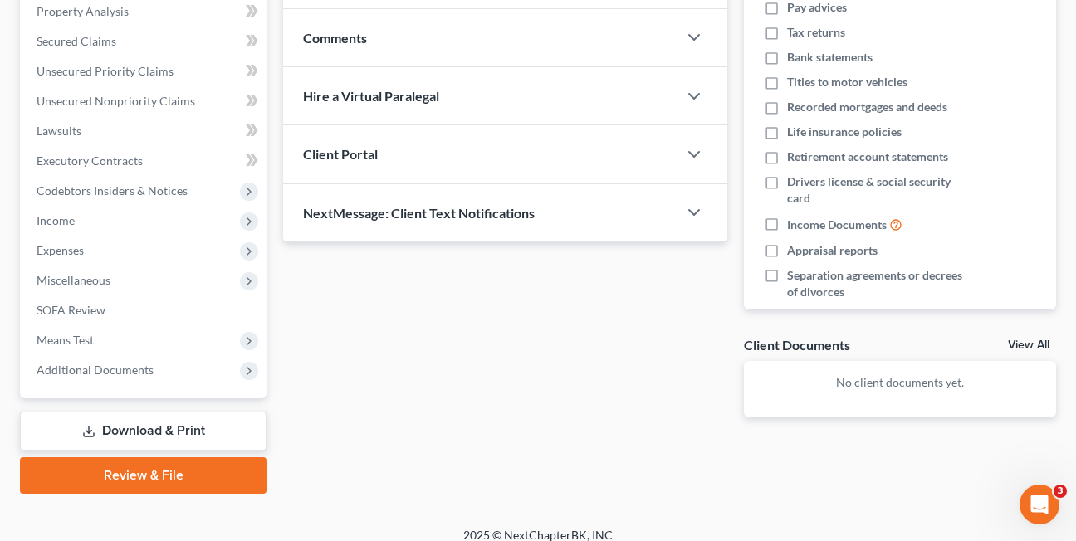
scroll to position [341, 0]
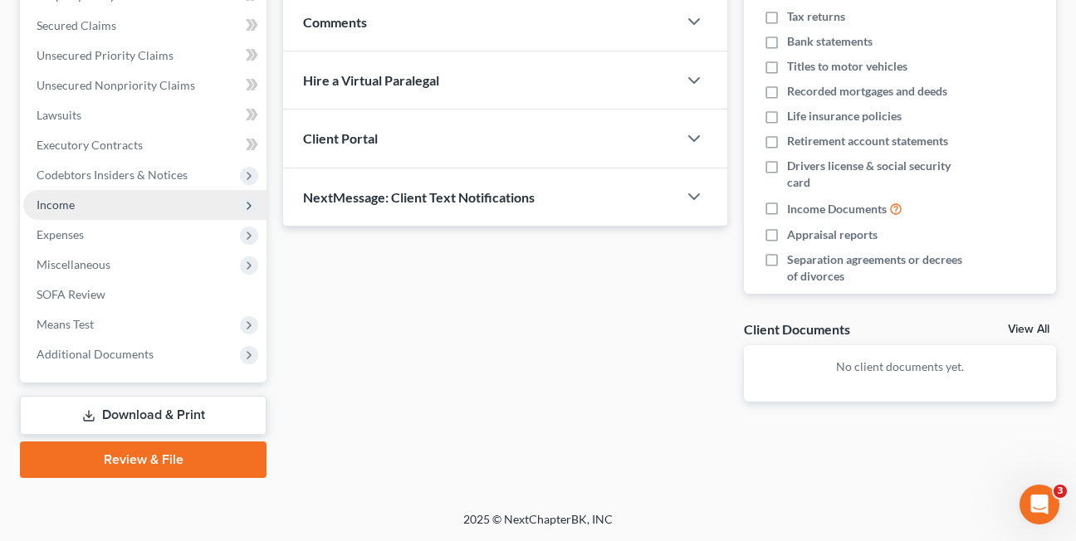
click at [69, 205] on span "Income" at bounding box center [56, 205] width 38 height 14
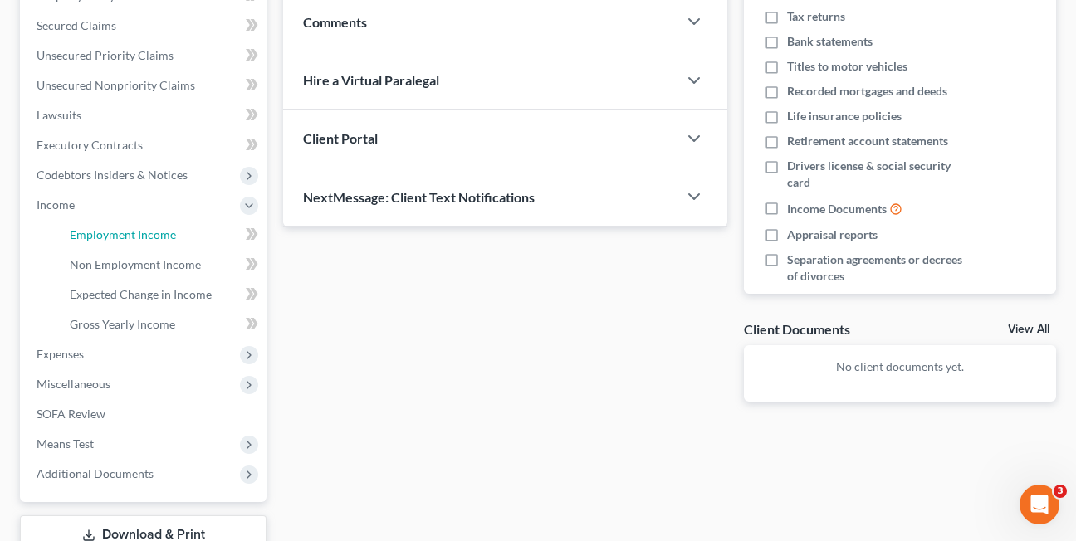
click at [88, 239] on span "Employment Income" at bounding box center [123, 235] width 106 height 14
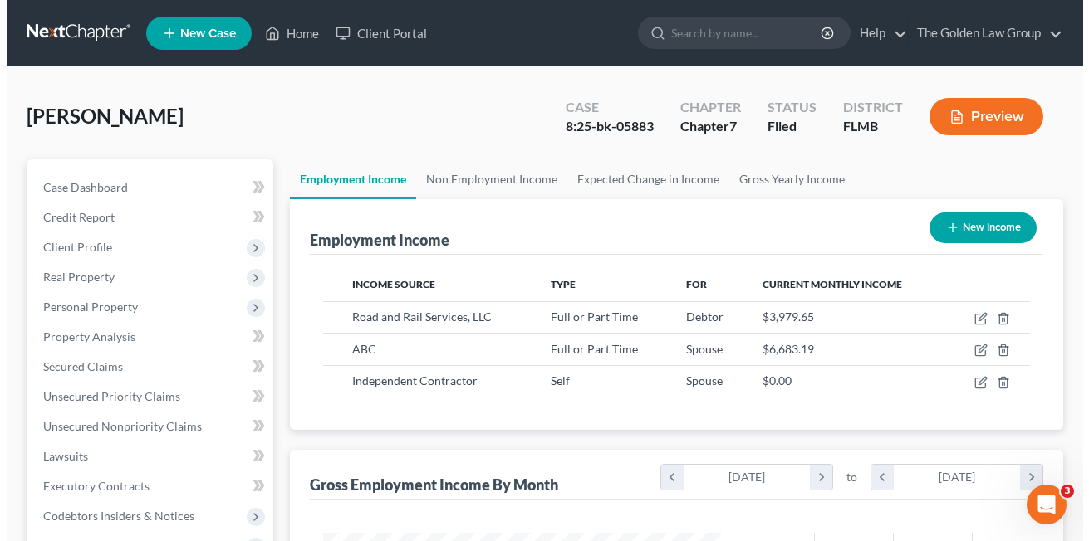
scroll to position [298, 432]
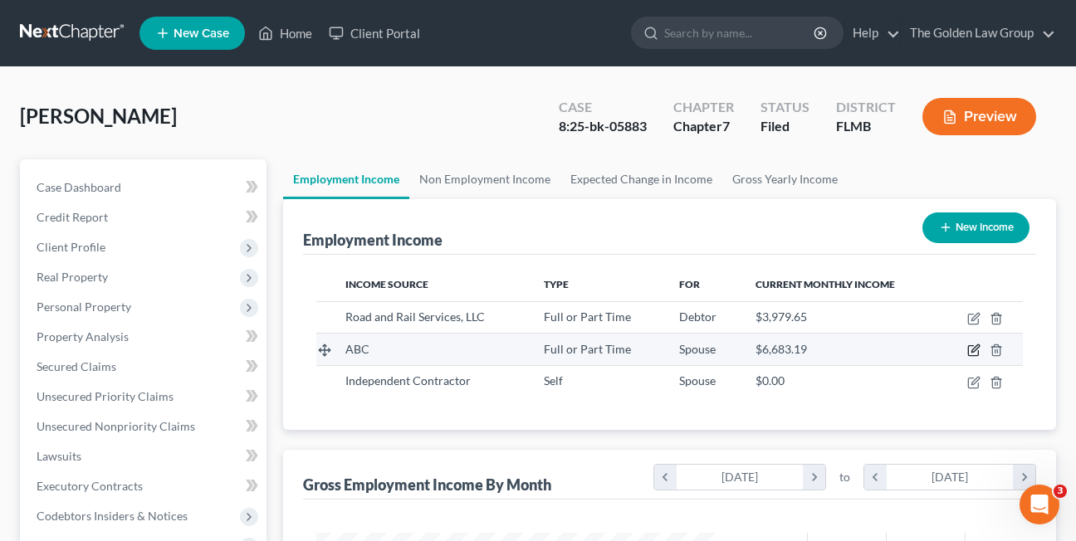
click at [974, 350] on icon "button" at bounding box center [975, 348] width 7 height 7
select select "0"
select select "2"
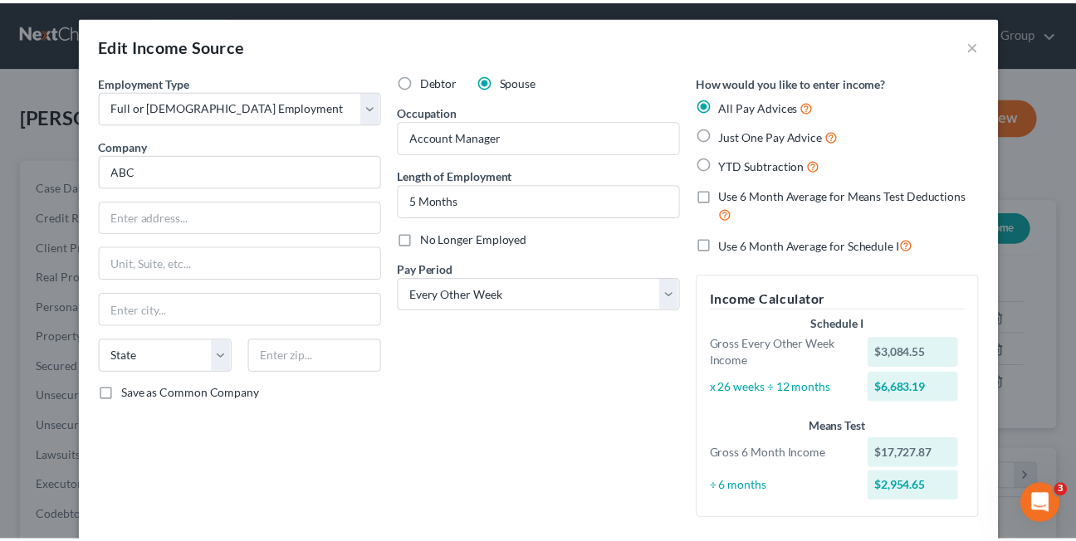
scroll to position [2, 0]
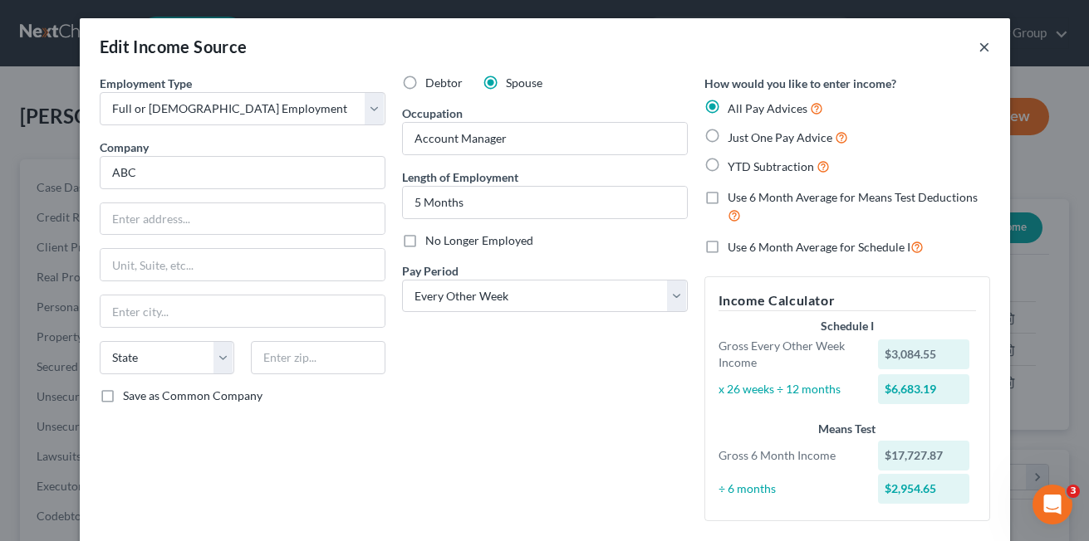
click at [978, 45] on button "×" at bounding box center [984, 47] width 12 height 20
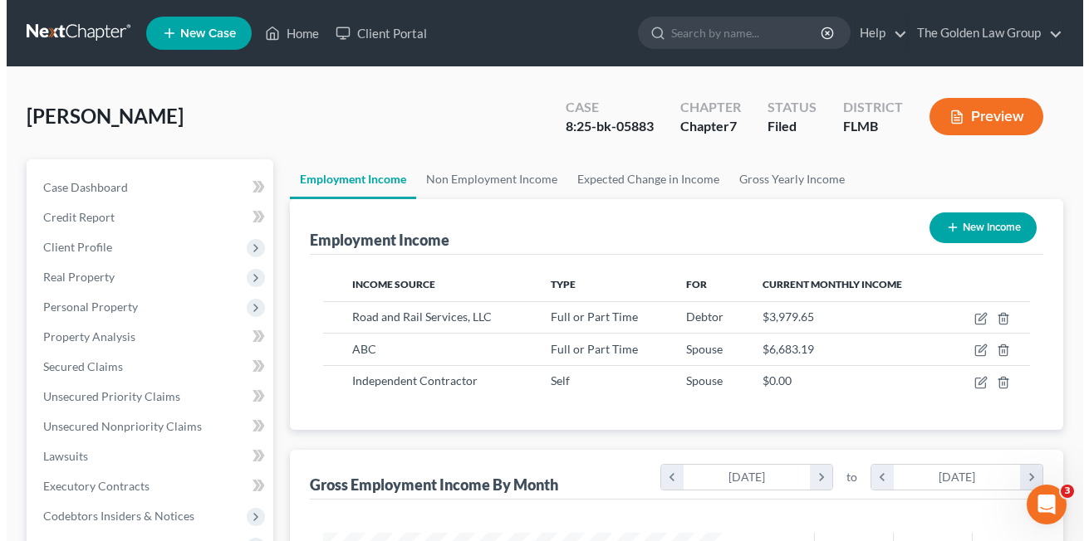
scroll to position [830174, 830039]
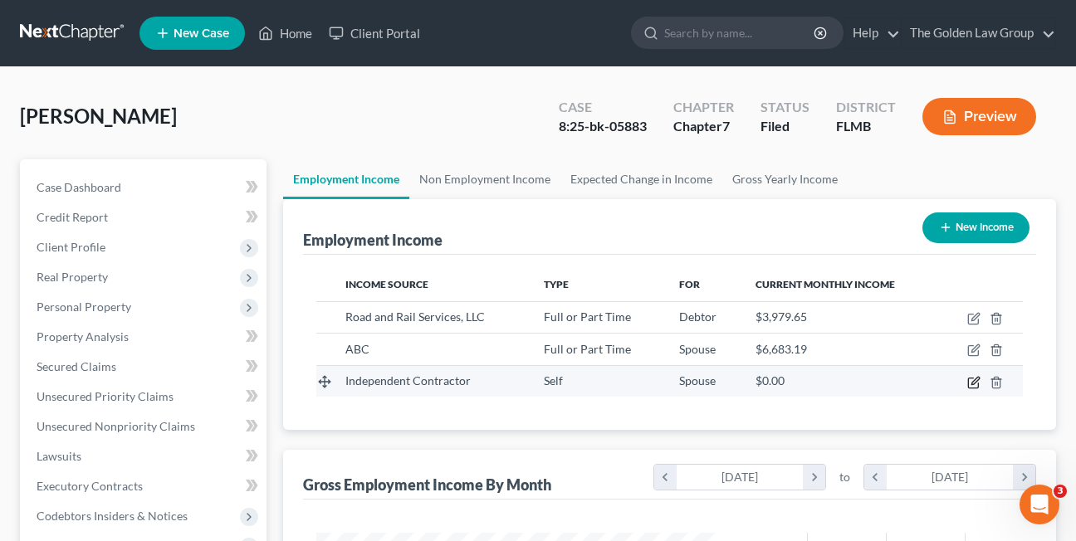
click at [973, 386] on icon "button" at bounding box center [973, 382] width 13 height 13
select select "1"
select select "0"
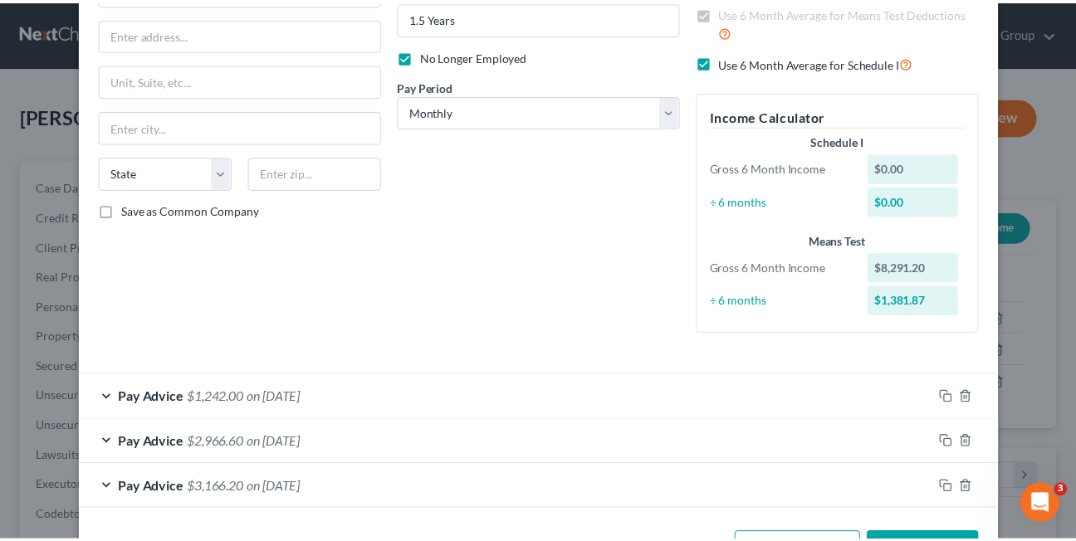
scroll to position [247, 0]
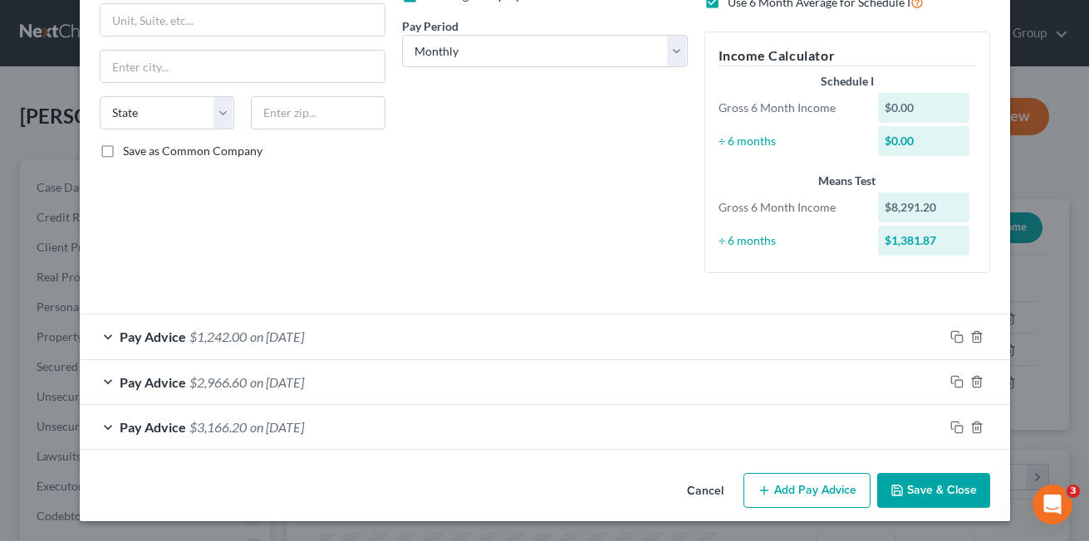
click at [698, 493] on button "Cancel" at bounding box center [705, 491] width 63 height 33
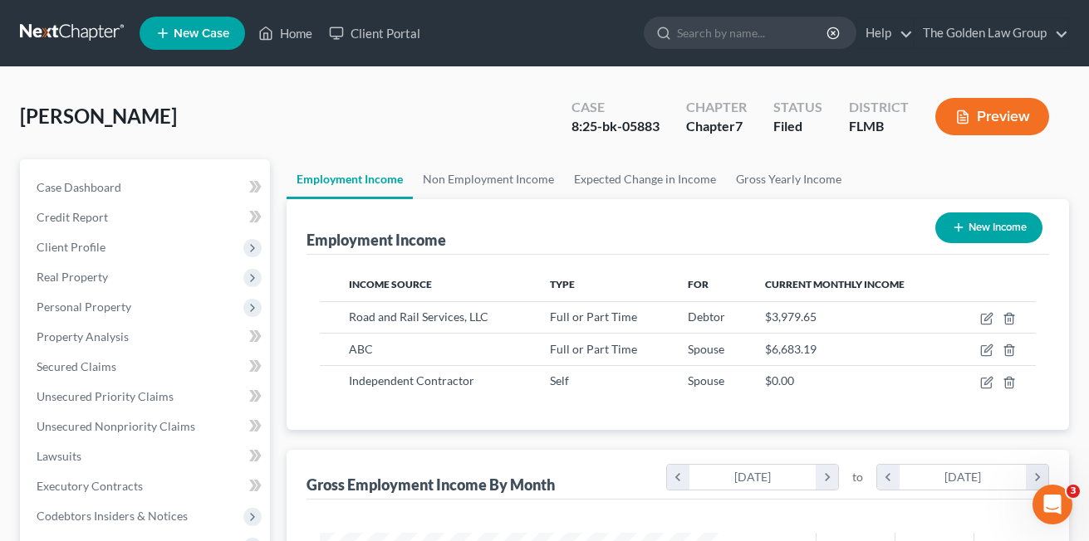
scroll to position [830174, 830039]
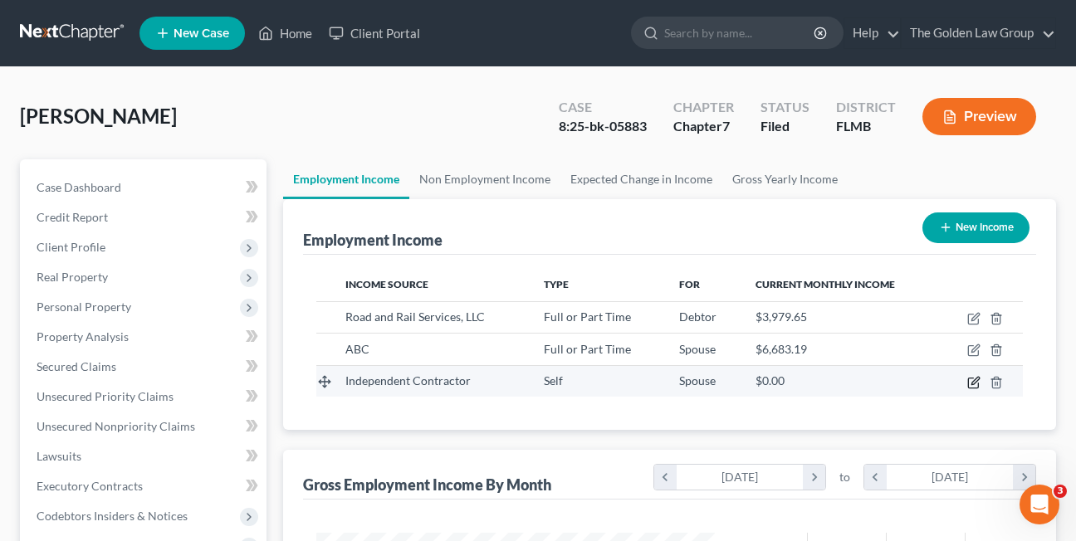
click at [971, 384] on icon "button" at bounding box center [973, 382] width 13 height 13
select select "1"
select select "0"
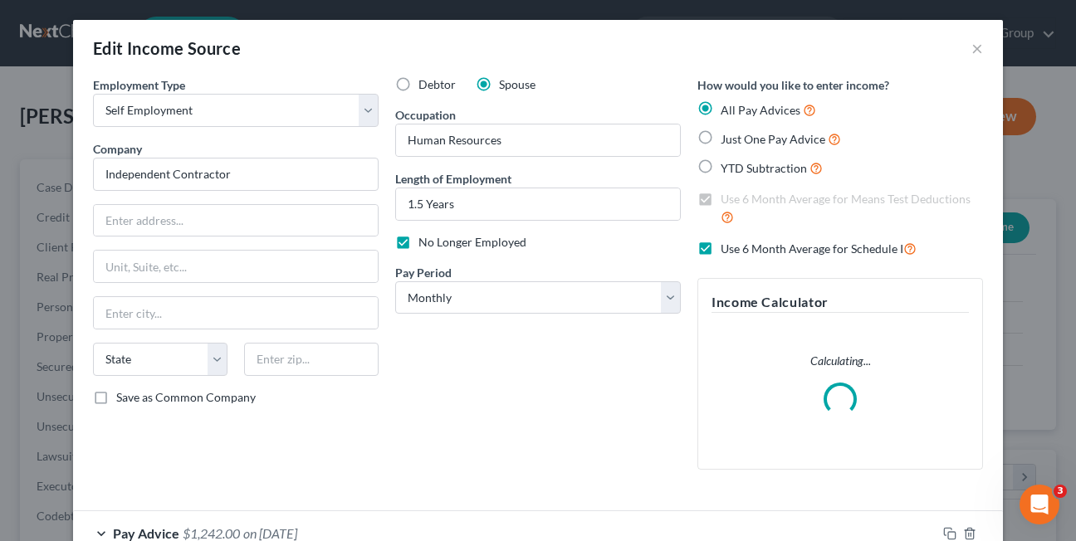
scroll to position [298, 438]
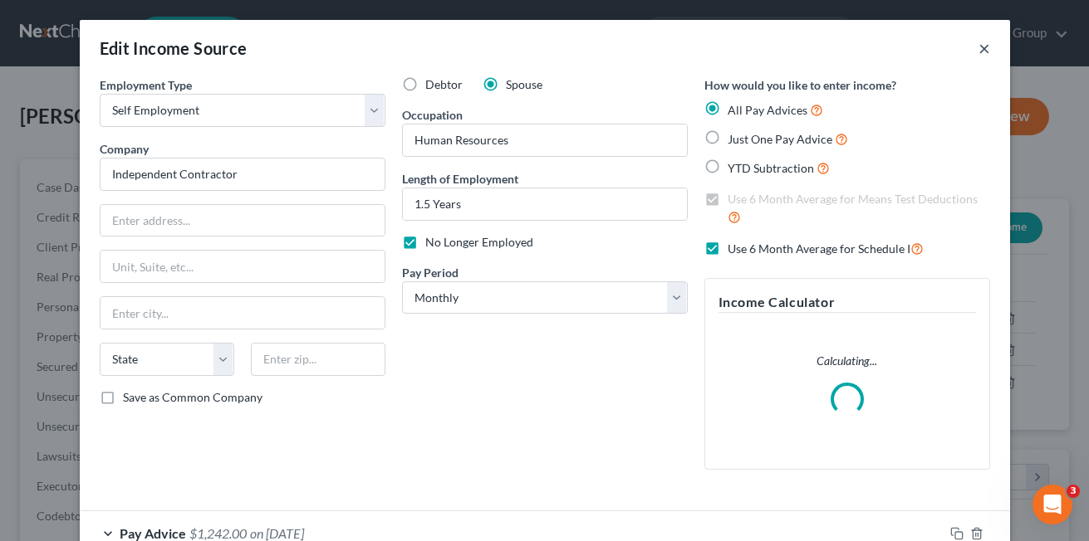
click at [978, 51] on button "×" at bounding box center [984, 48] width 12 height 20
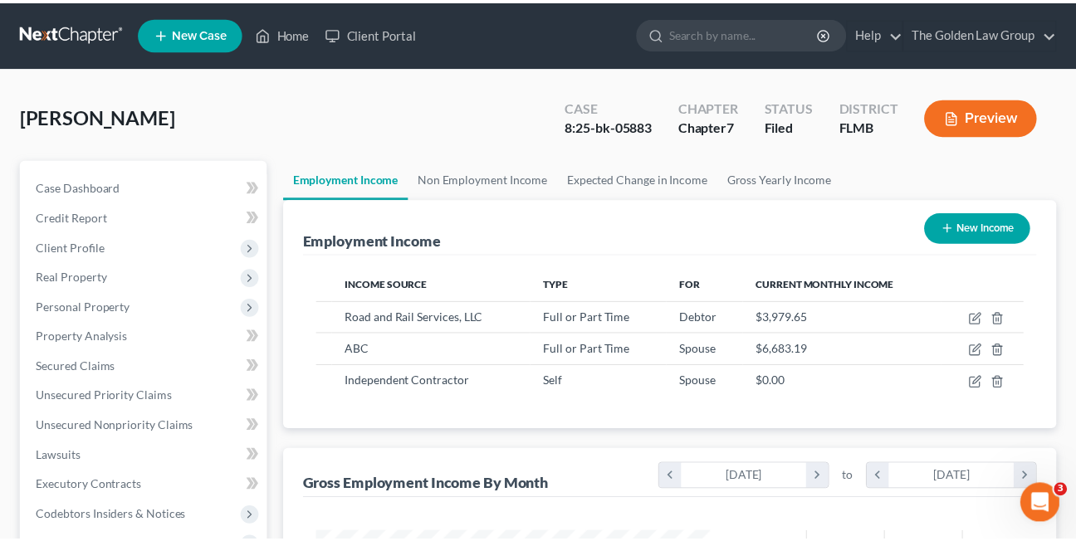
scroll to position [830174, 830039]
